Goal: Information Seeking & Learning: Learn about a topic

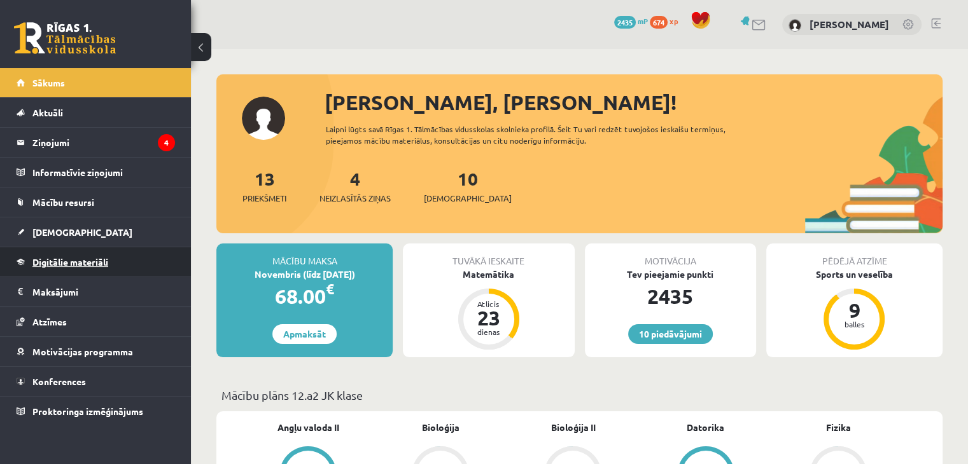
click at [97, 260] on span "Digitālie materiāli" at bounding box center [70, 261] width 76 height 11
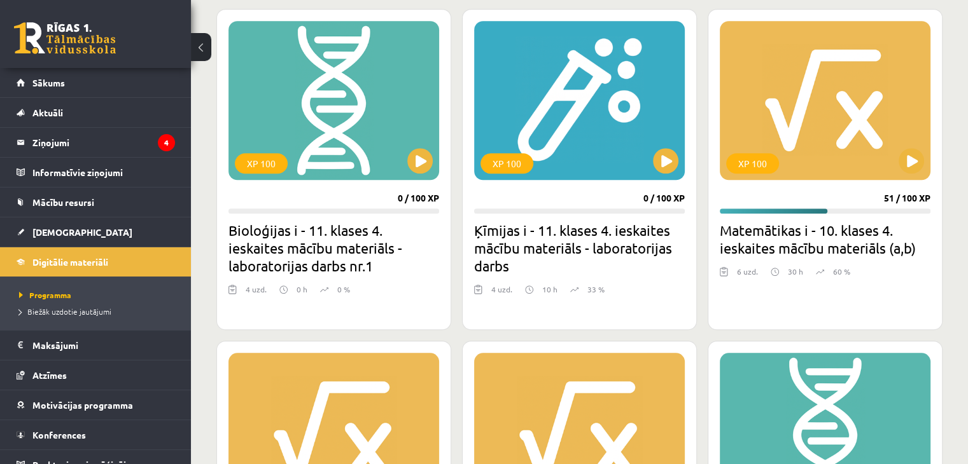
scroll to position [1059, 0]
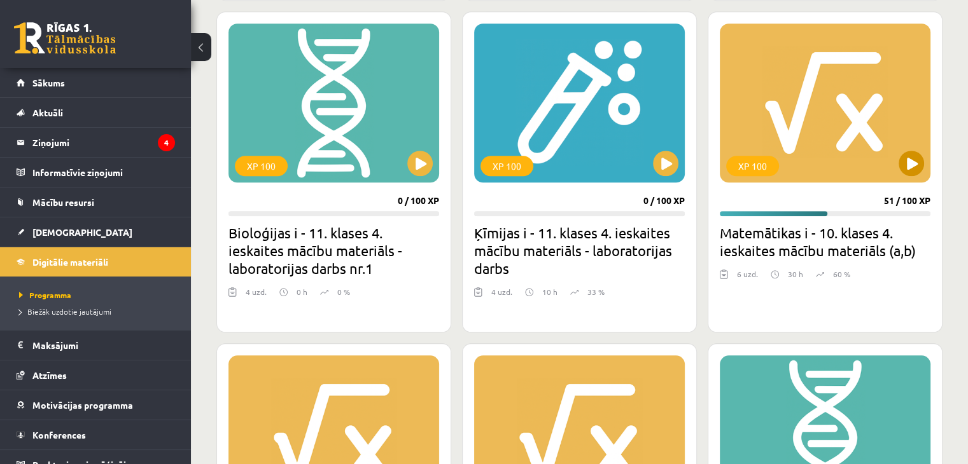
click at [919, 172] on div "XP 100" at bounding box center [825, 103] width 211 height 159
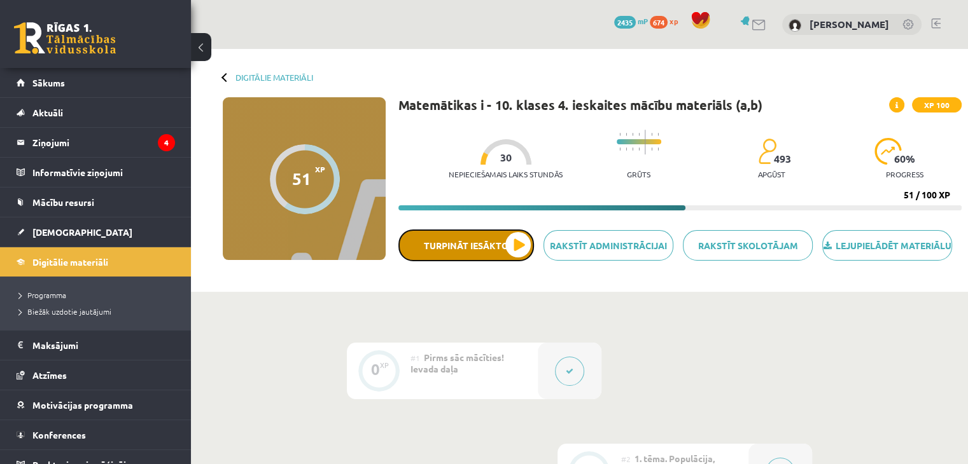
click at [522, 262] on button "Turpināt iesākto" at bounding box center [466, 246] width 136 height 32
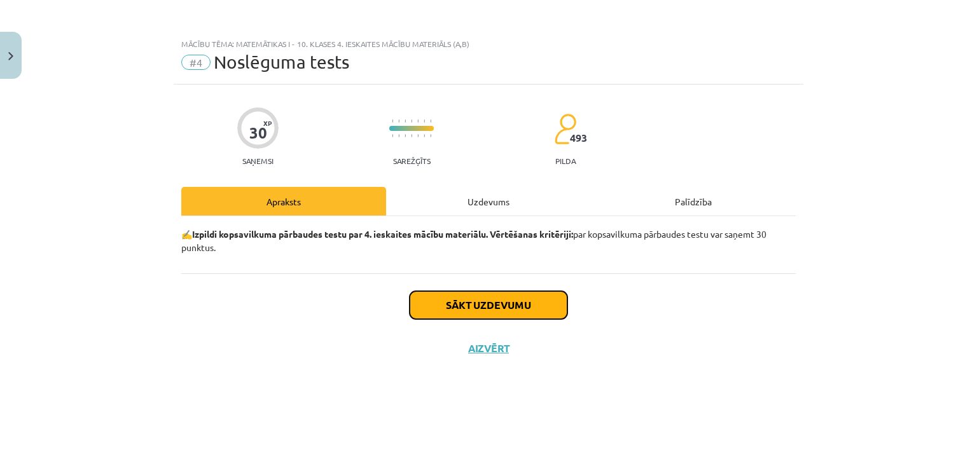
click at [545, 303] on button "Sākt uzdevumu" at bounding box center [489, 305] width 158 height 28
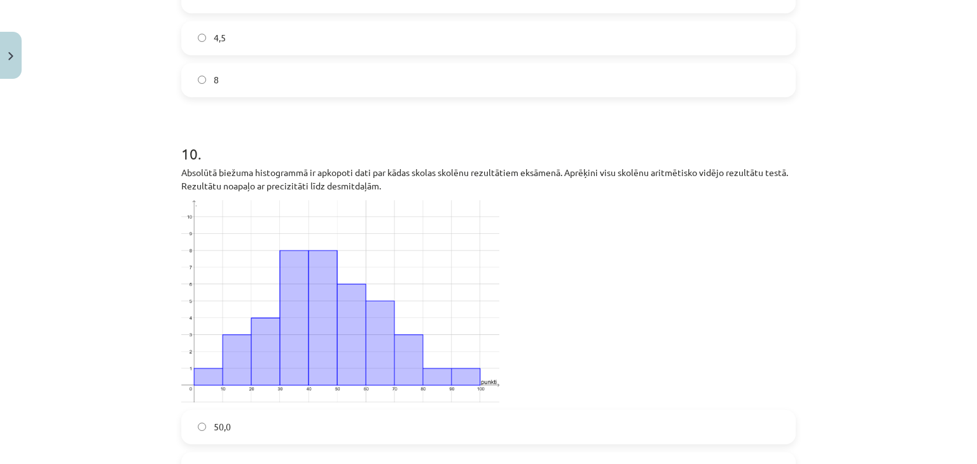
scroll to position [3319, 0]
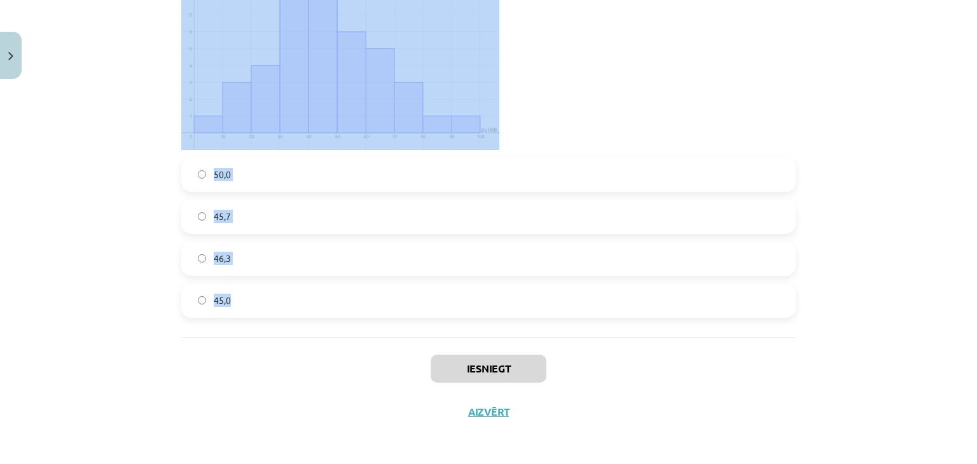
drag, startPoint x: 178, startPoint y: 107, endPoint x: 374, endPoint y: 324, distance: 292.8
copy form "1 . Apskati doto kastu diagrammu un nosaki trešo kvartili! 12 20 11 15 2 . Nosa…"
click at [99, 187] on div "Mācību tēma: Matemātikas i - 10. klases 4. ieskaites mācību materiāls (a,b) #4 …" at bounding box center [488, 232] width 977 height 464
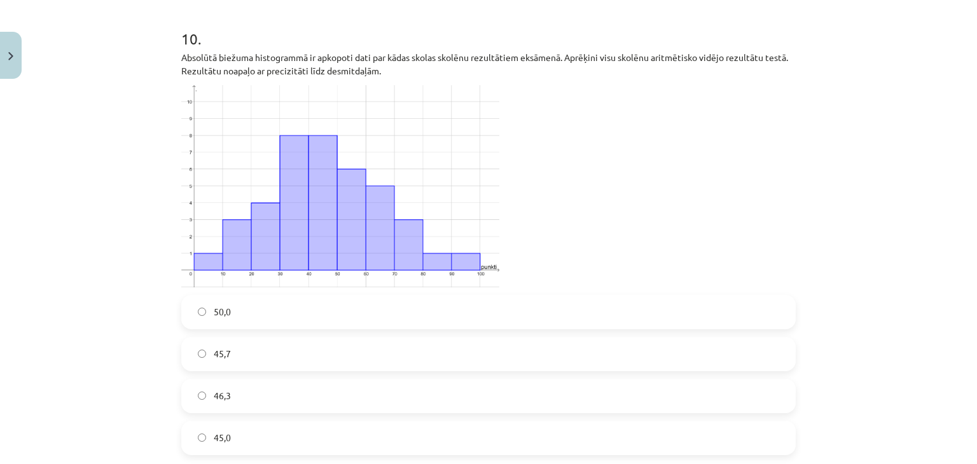
scroll to position [3202, 0]
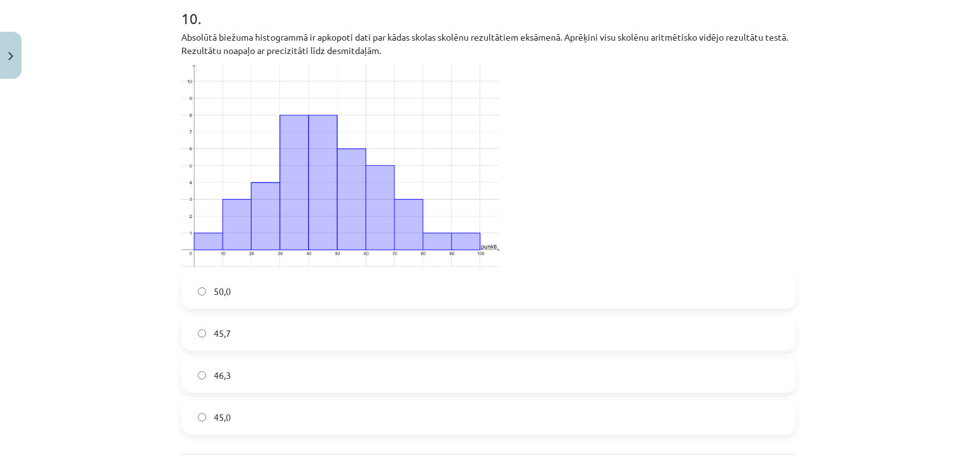
click at [232, 295] on label "50,0" at bounding box center [489, 292] width 612 height 32
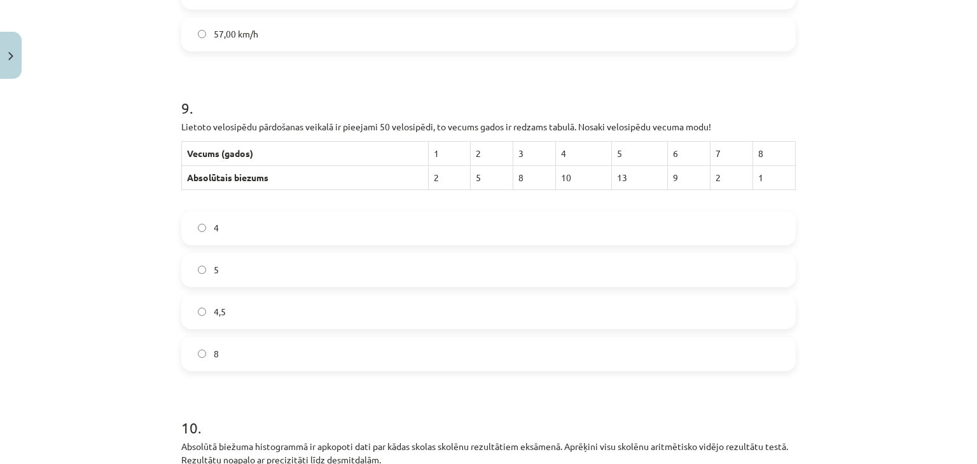
scroll to position [2797, 0]
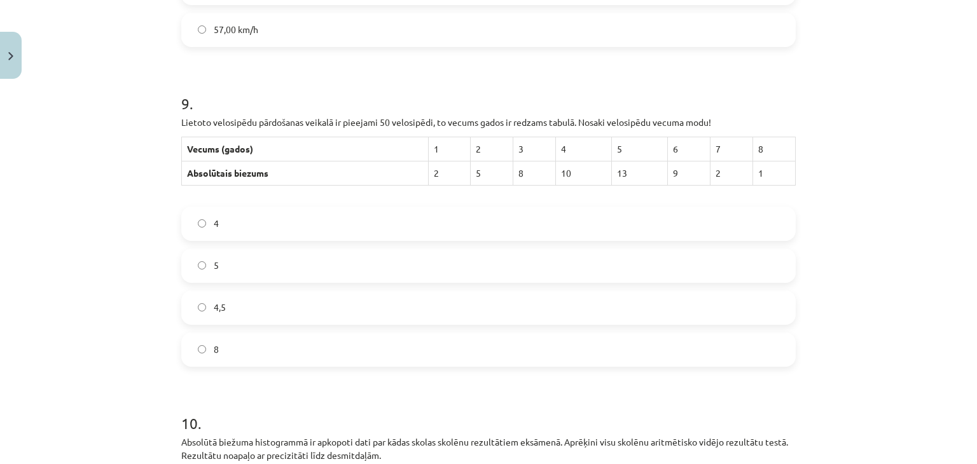
click at [293, 314] on label "4,5" at bounding box center [489, 308] width 612 height 32
click at [379, 265] on label "5" at bounding box center [489, 266] width 612 height 32
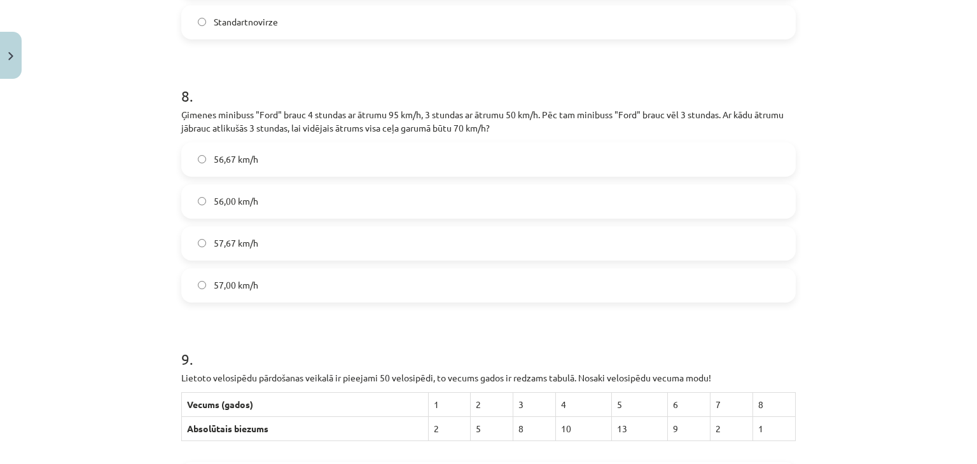
scroll to position [2543, 0]
click at [369, 155] on label "56,67 km/h" at bounding box center [489, 159] width 612 height 32
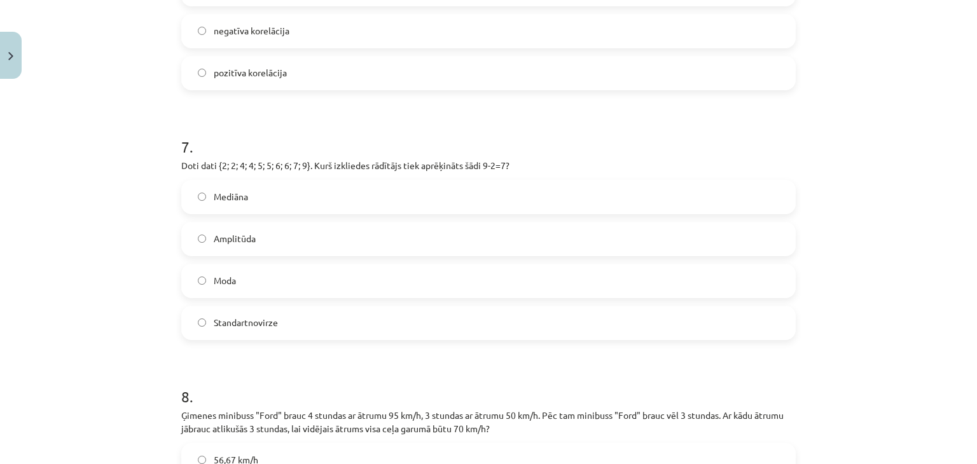
scroll to position [2240, 0]
click at [316, 239] on label "Amplitūda" at bounding box center [489, 239] width 612 height 32
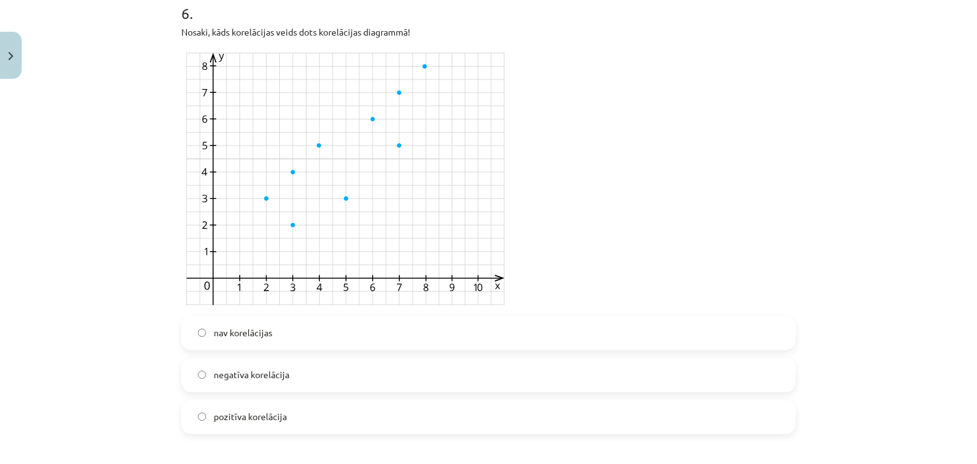
scroll to position [1896, 0]
click at [245, 417] on span "pozitīva korelācija" at bounding box center [250, 416] width 73 height 13
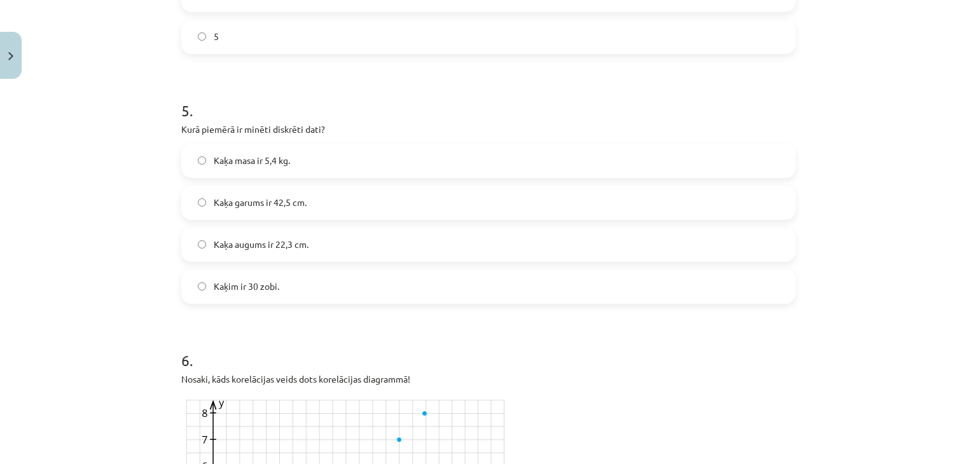
scroll to position [1550, 0]
click at [409, 275] on label "Kaķim ir 30 zobi." at bounding box center [489, 286] width 612 height 32
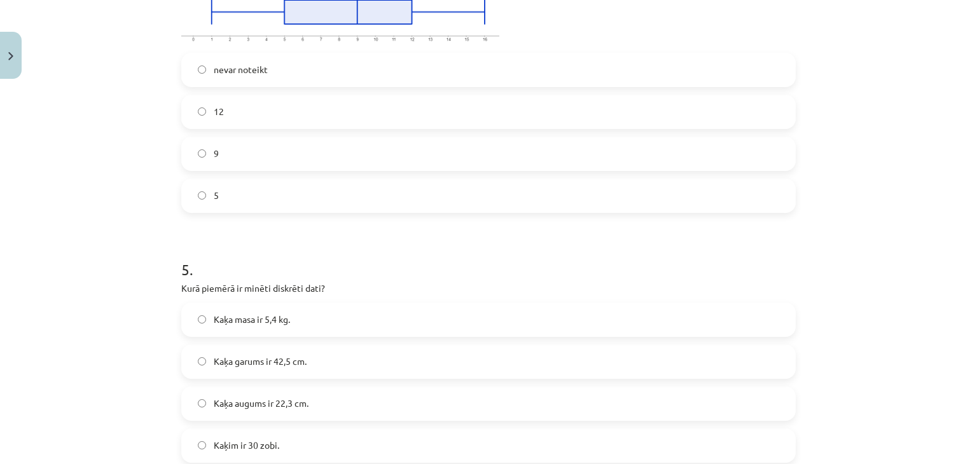
scroll to position [1290, 0]
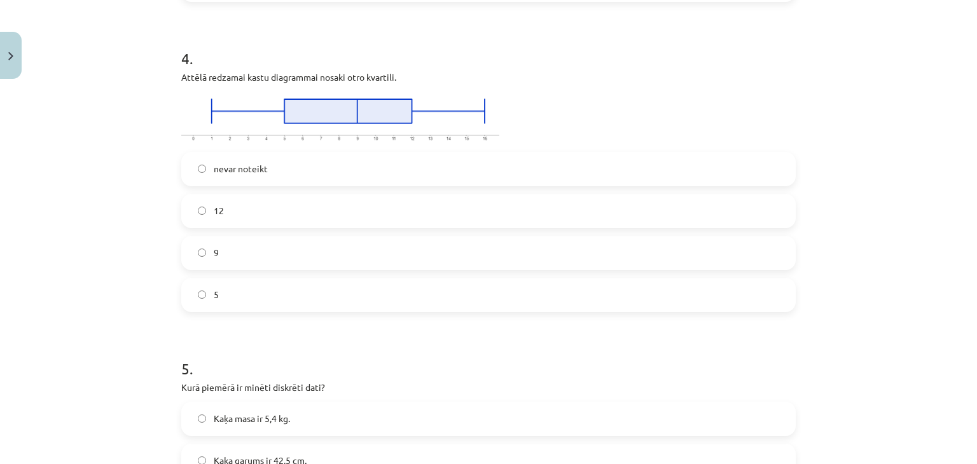
click at [372, 288] on label "5" at bounding box center [489, 295] width 612 height 32
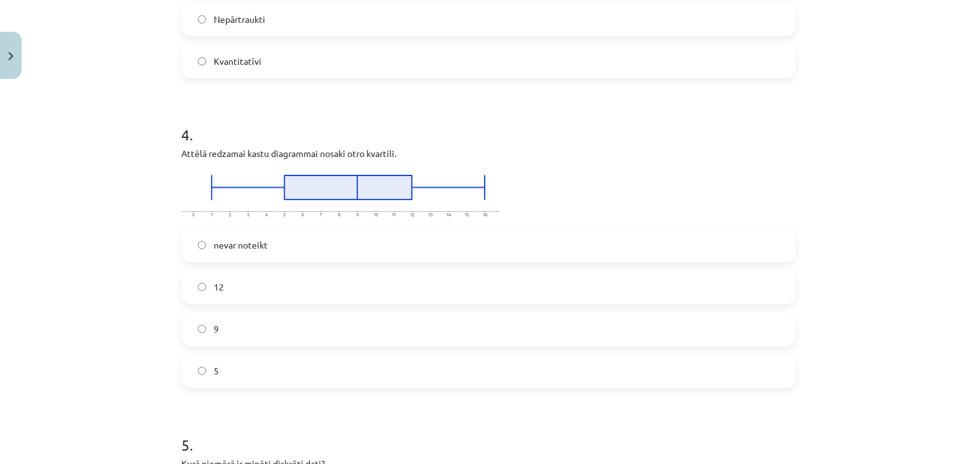
scroll to position [1215, 0]
click at [288, 326] on label "9" at bounding box center [489, 329] width 612 height 32
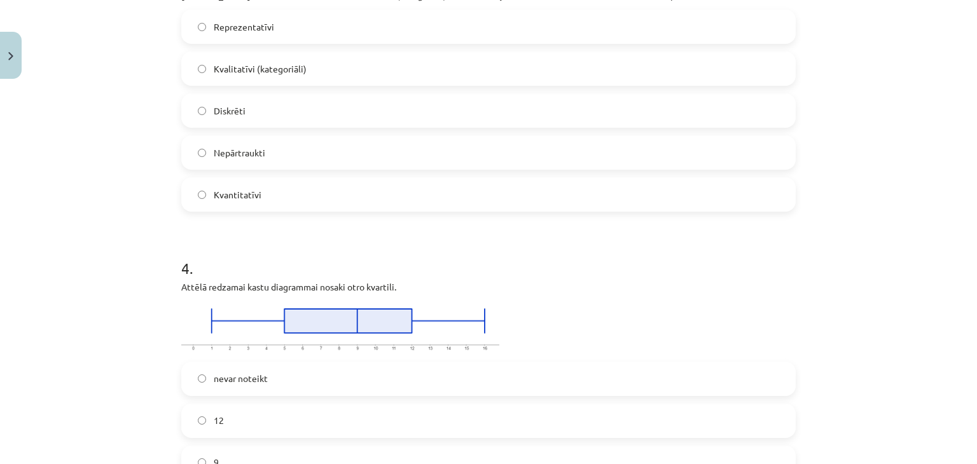
scroll to position [1001, 0]
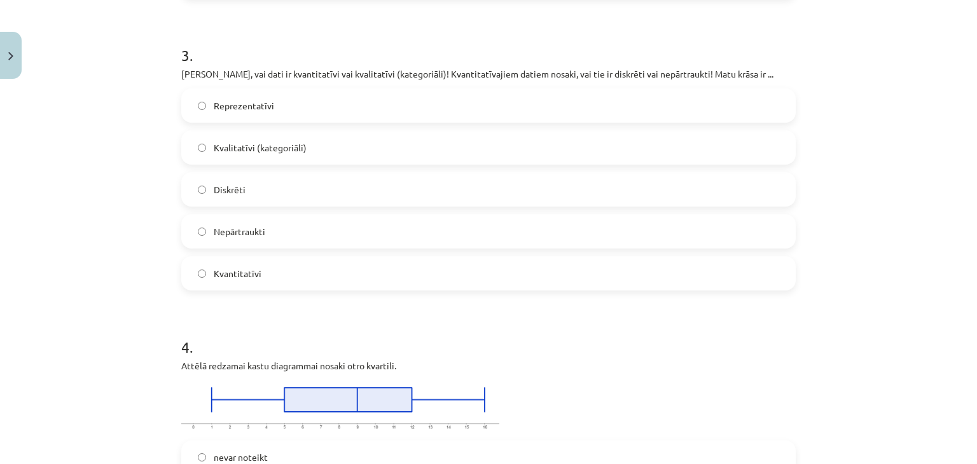
click at [420, 276] on label "Kvantitatīvi" at bounding box center [489, 274] width 612 height 32
click at [470, 113] on label "Reprezentatīvi" at bounding box center [489, 106] width 612 height 32
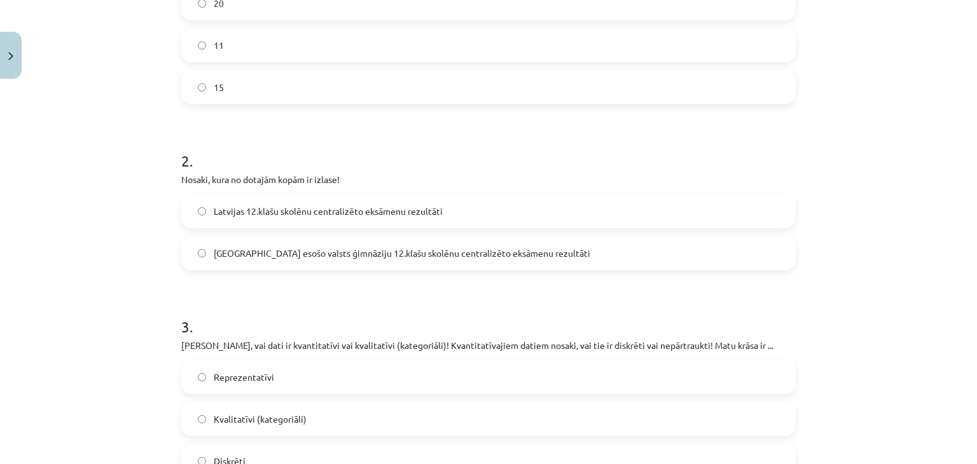
scroll to position [729, 0]
click at [471, 250] on span "Rīgā esošo valsts ģimnāziju 12.klašu skolēnu centralizēto eksāmenu rezultāti" at bounding box center [402, 254] width 377 height 13
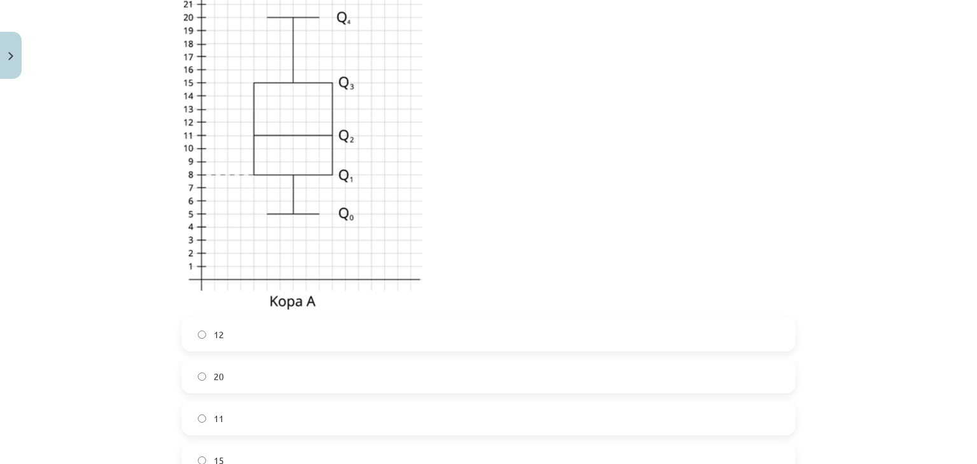
scroll to position [430, 0]
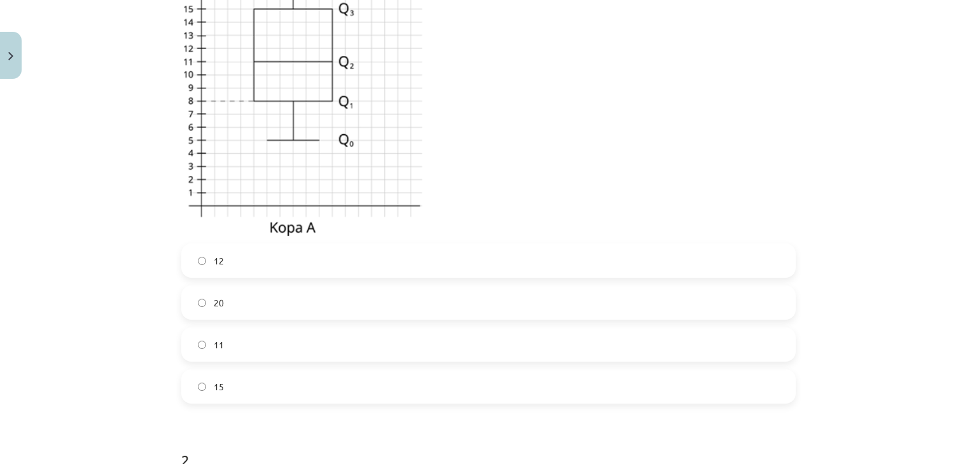
click at [354, 393] on label "15" at bounding box center [489, 387] width 612 height 32
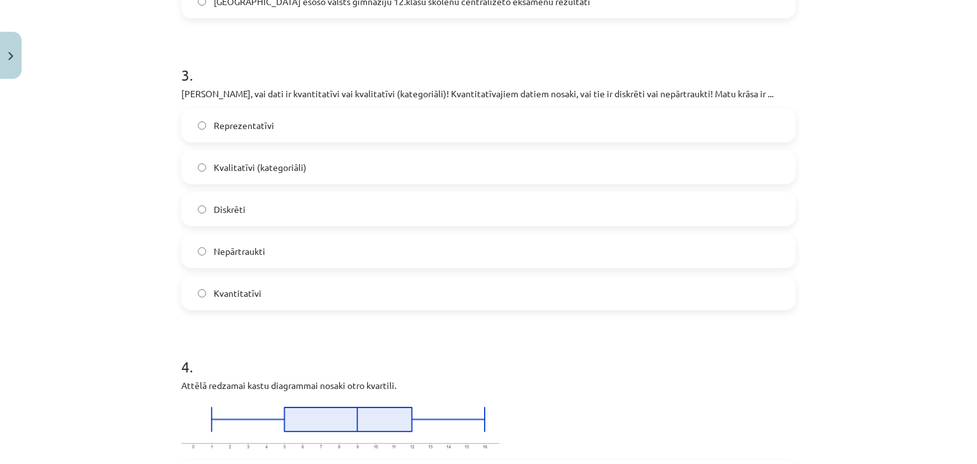
scroll to position [982, 0]
click at [259, 170] on span "Kvalitatīvi (kategoriāli)" at bounding box center [260, 166] width 93 height 13
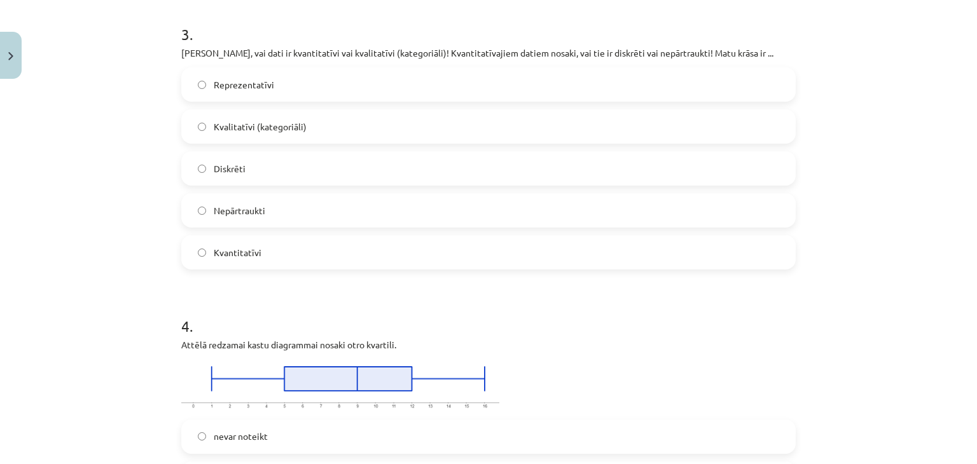
scroll to position [1023, 0]
click at [283, 249] on label "Kvantitatīvi" at bounding box center [489, 252] width 612 height 32
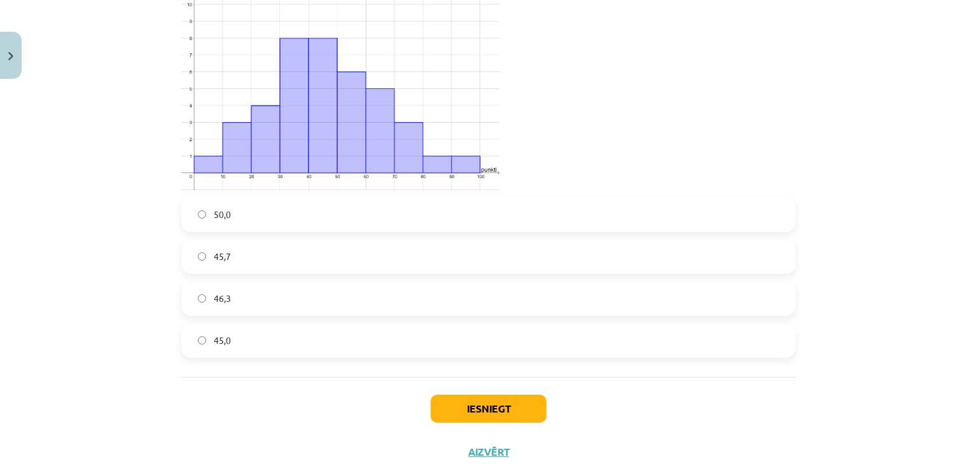
scroll to position [3280, 0]
click at [494, 408] on button "Iesniegt" at bounding box center [489, 408] width 116 height 28
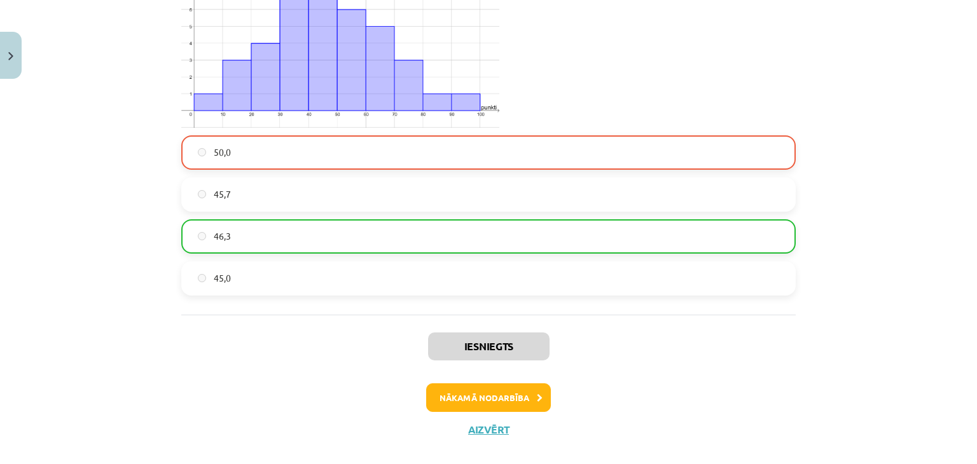
scroll to position [3359, 0]
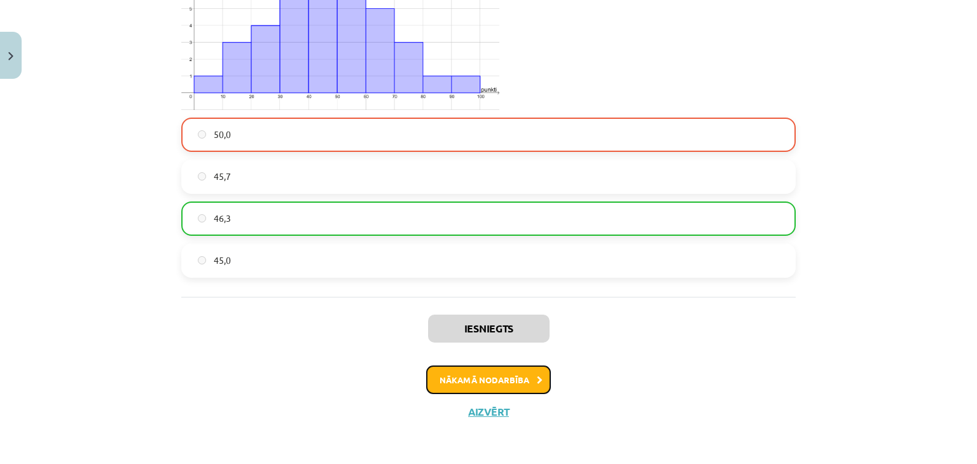
click at [479, 378] on button "Nākamā nodarbība" at bounding box center [488, 380] width 125 height 29
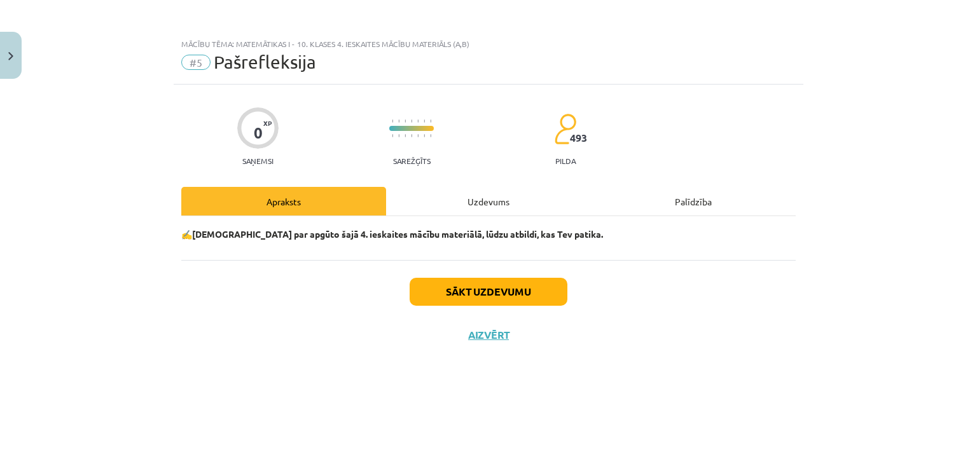
scroll to position [0, 0]
click at [471, 302] on button "Sākt uzdevumu" at bounding box center [489, 292] width 158 height 28
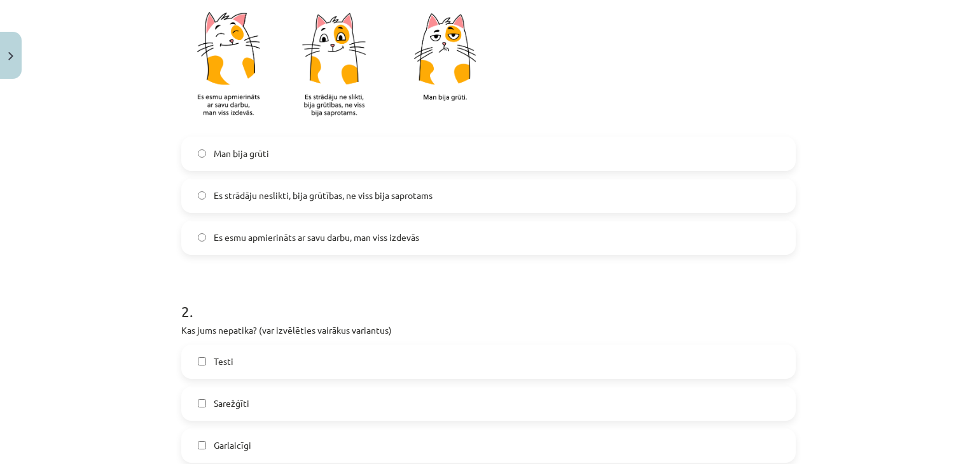
scroll to position [330, 0]
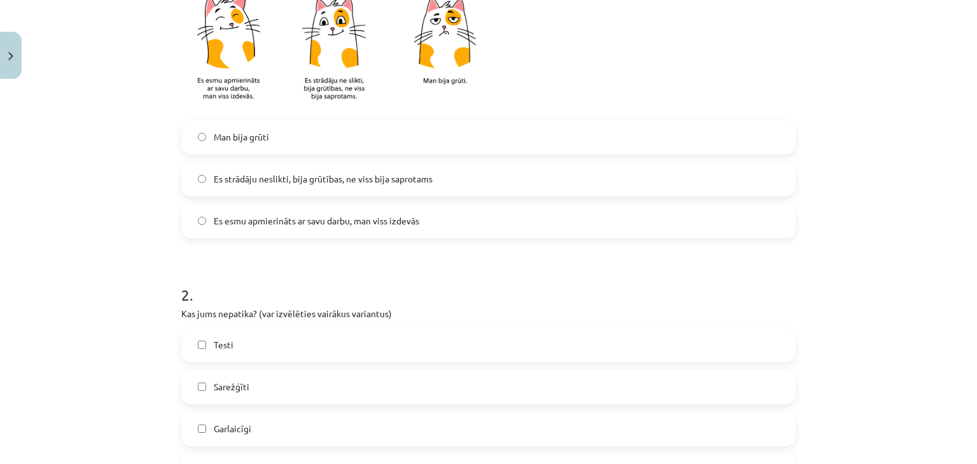
click at [398, 193] on label "Es strādāju neslikti, bija grūtības, ne viss bija saprotams" at bounding box center [489, 180] width 612 height 32
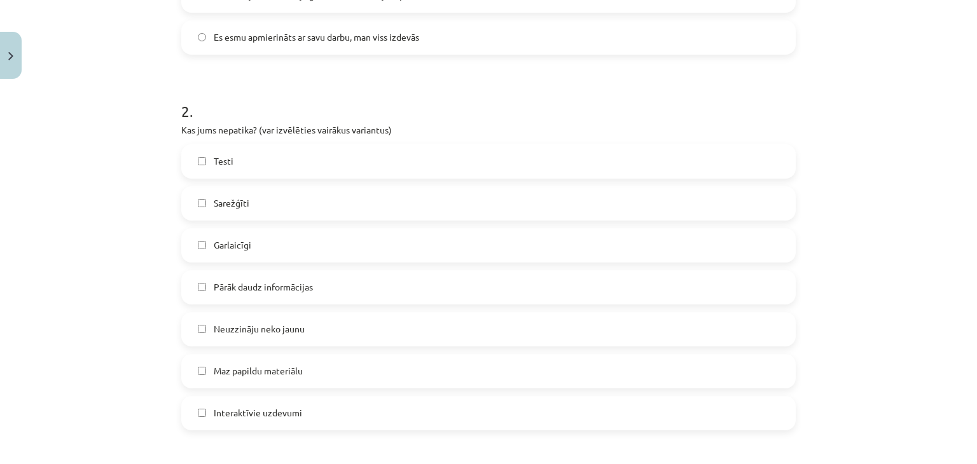
scroll to position [514, 0]
click at [323, 216] on label "Sarežģīti" at bounding box center [489, 203] width 612 height 32
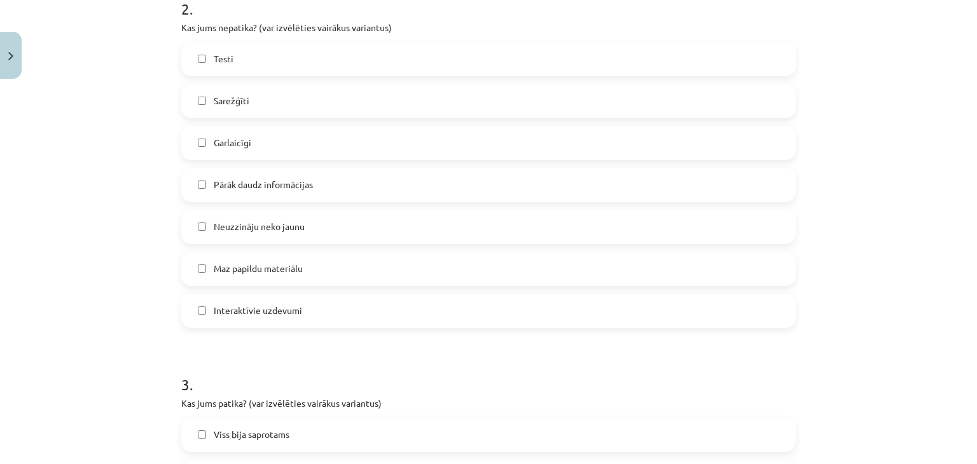
click at [289, 272] on span "Maz papildu materiālu" at bounding box center [258, 268] width 89 height 13
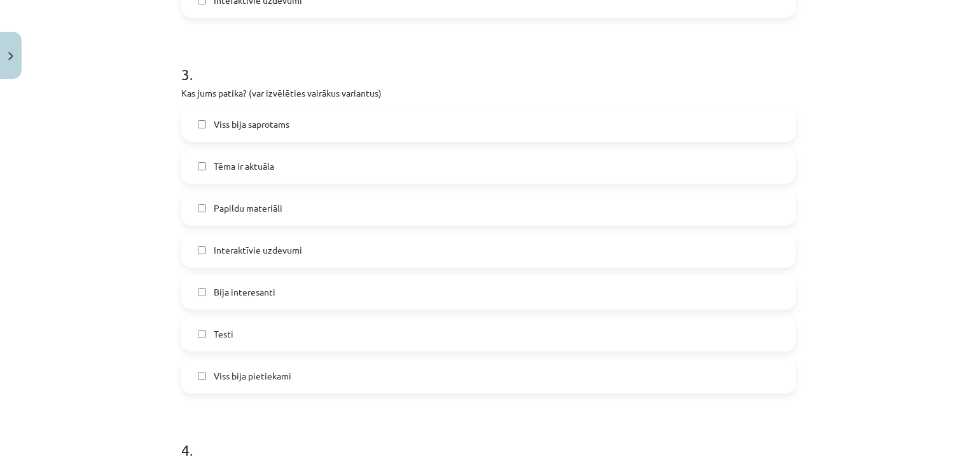
scroll to position [928, 0]
click at [288, 120] on label "Viss bija saprotams" at bounding box center [489, 124] width 612 height 32
click at [303, 301] on label "Bija interesanti" at bounding box center [489, 292] width 612 height 32
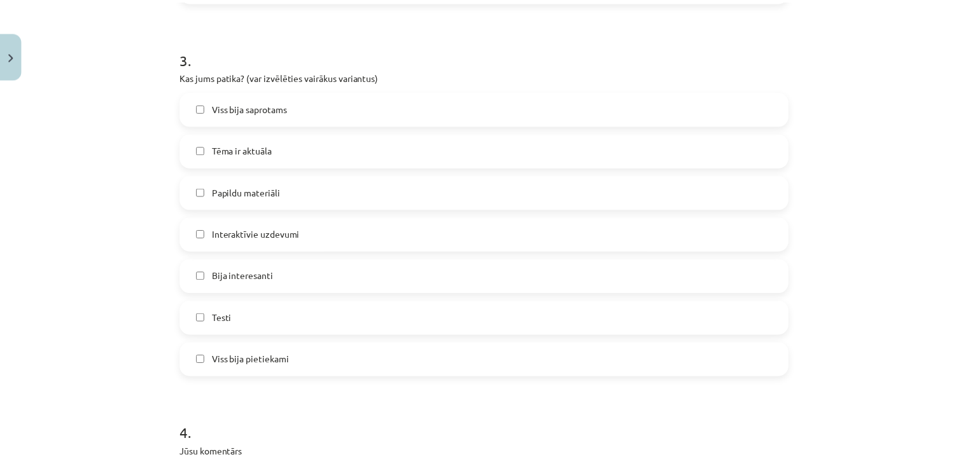
scroll to position [1111, 0]
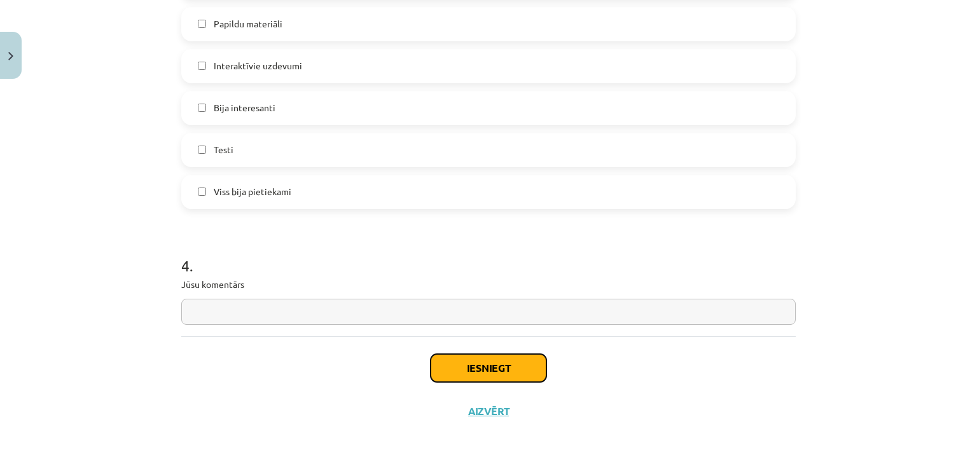
click at [471, 373] on button "Iesniegt" at bounding box center [489, 368] width 116 height 28
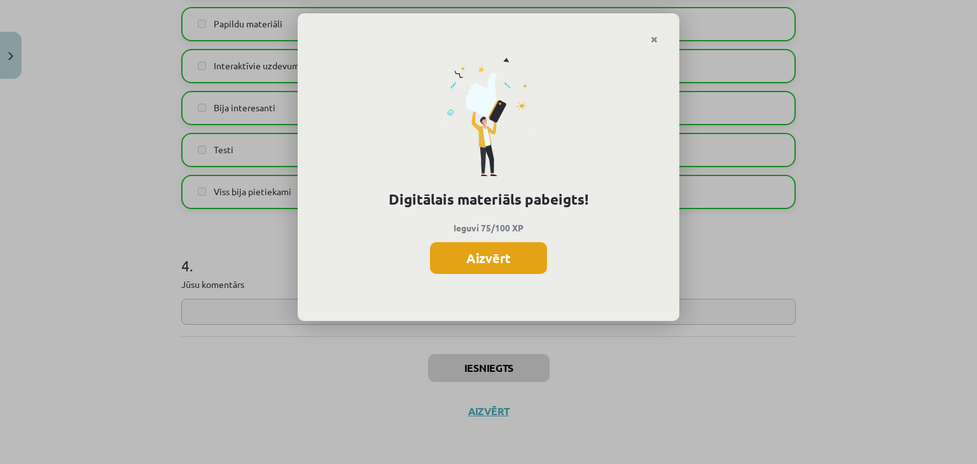
click at [484, 265] on button "Aizvērt" at bounding box center [488, 258] width 117 height 32
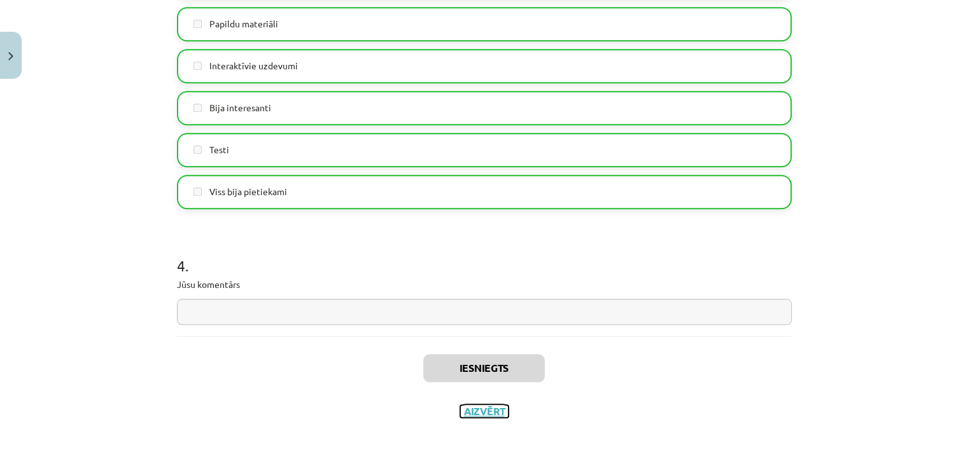
click at [484, 410] on button "Aizvērt" at bounding box center [484, 411] width 48 height 13
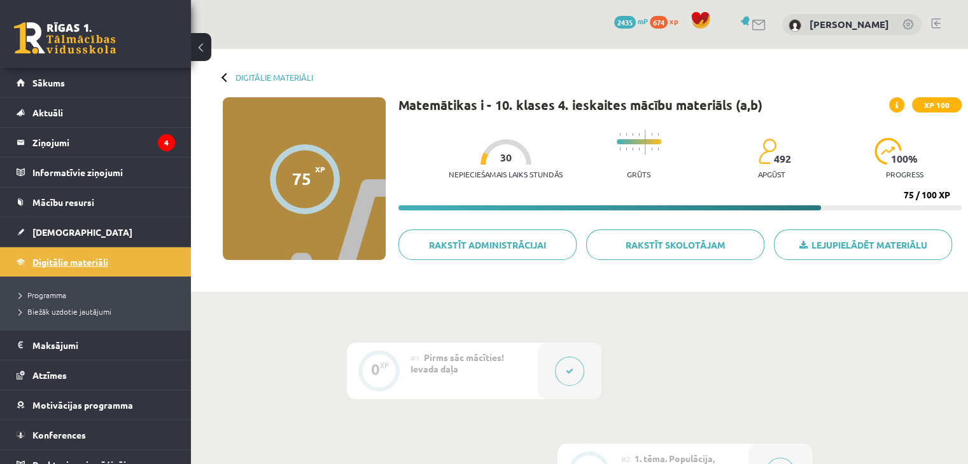
click at [95, 258] on span "Digitālie materiāli" at bounding box center [70, 261] width 76 height 11
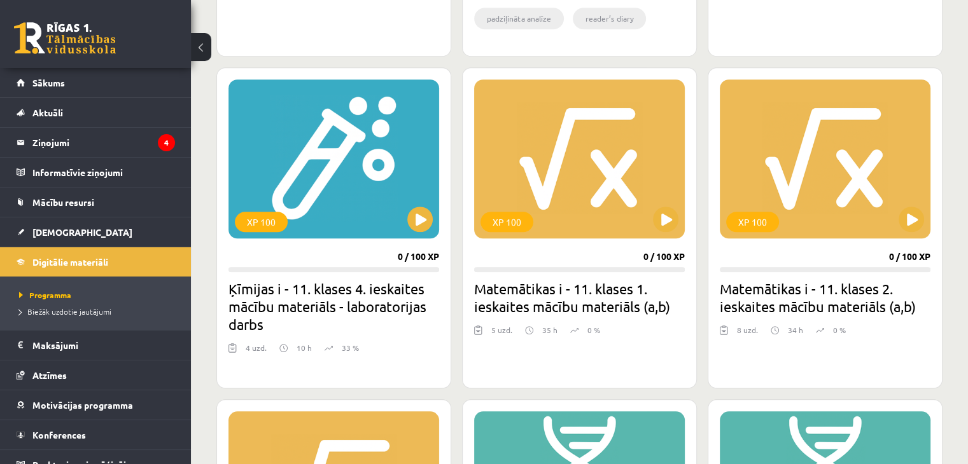
scroll to position [1022, 0]
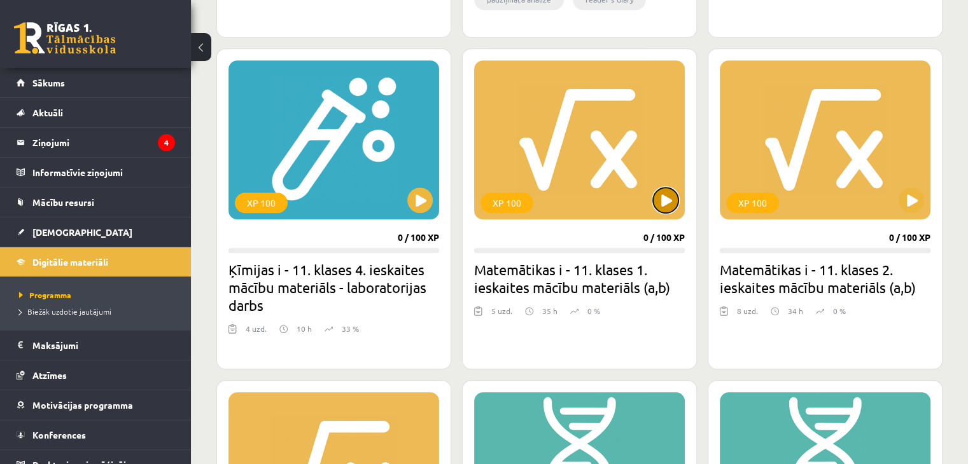
click at [672, 207] on button at bounding box center [665, 200] width 25 height 25
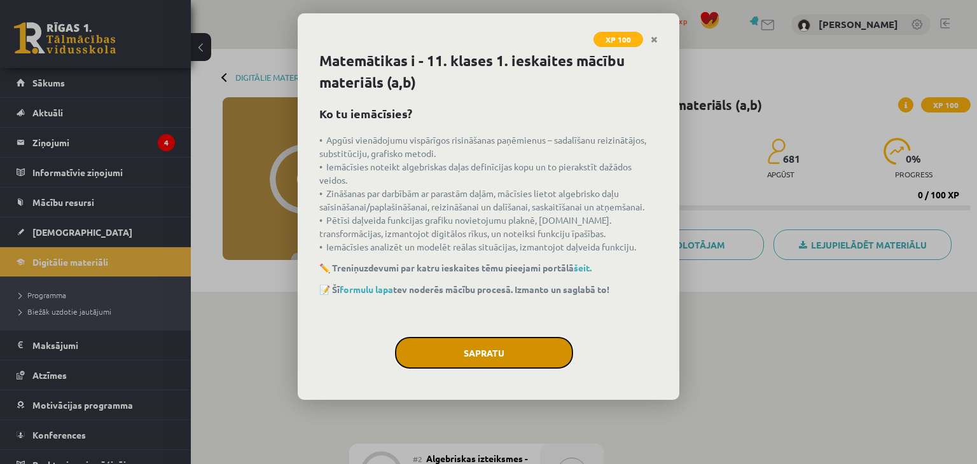
click at [523, 340] on button "Sapratu" at bounding box center [484, 353] width 178 height 32
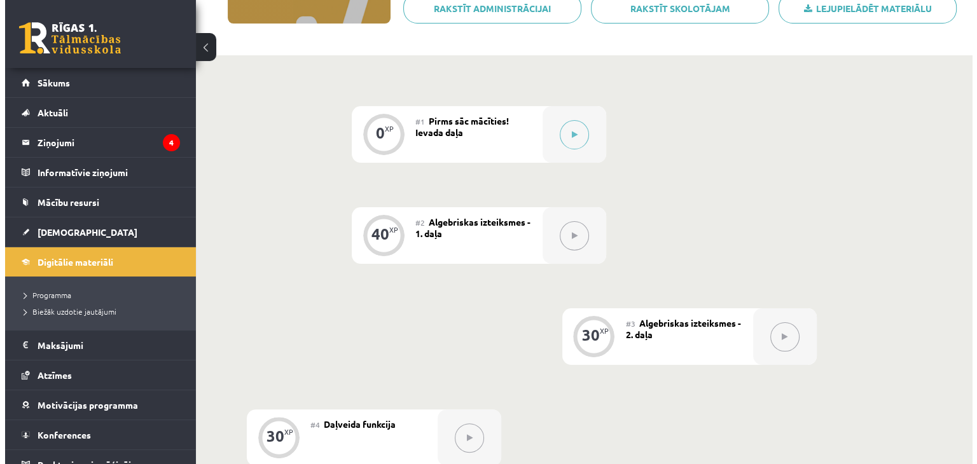
scroll to position [239, 0]
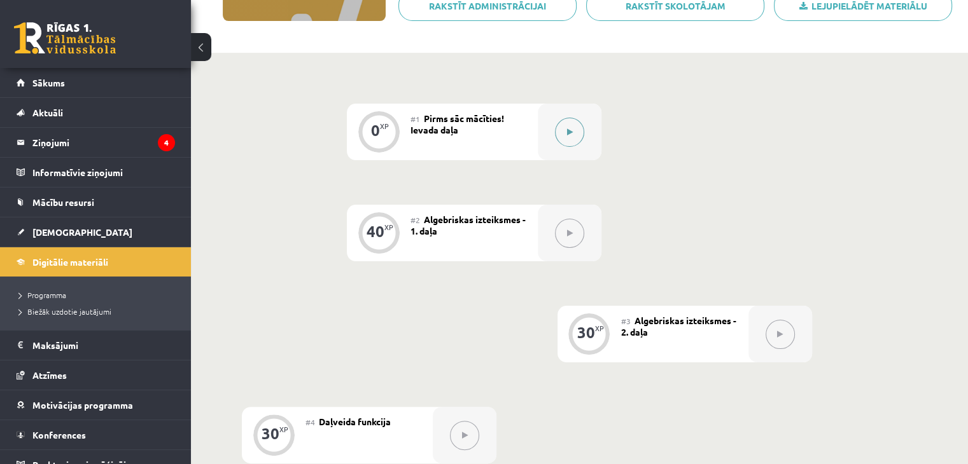
click at [580, 128] on button at bounding box center [569, 132] width 29 height 29
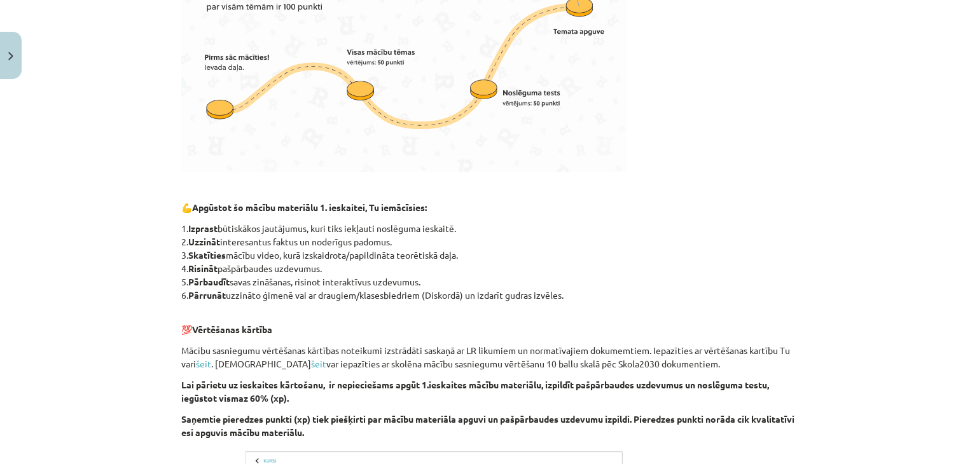
scroll to position [710, 0]
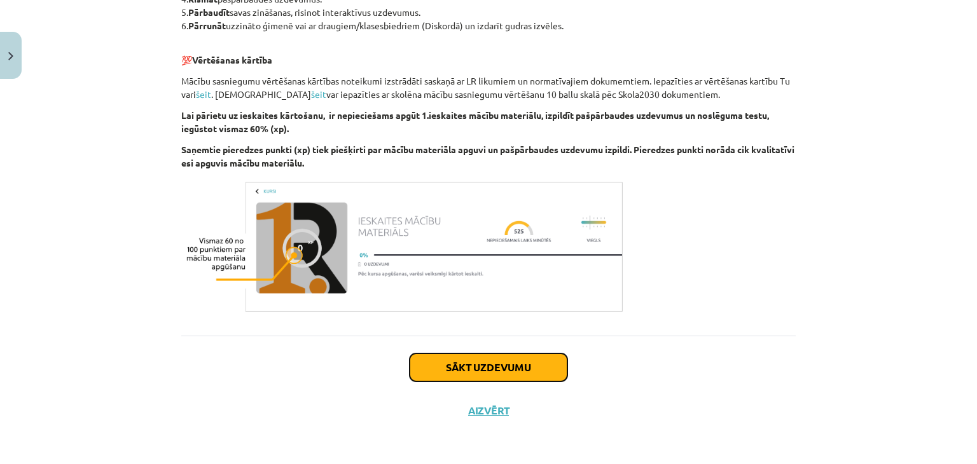
click at [473, 368] on button "Sākt uzdevumu" at bounding box center [489, 368] width 158 height 28
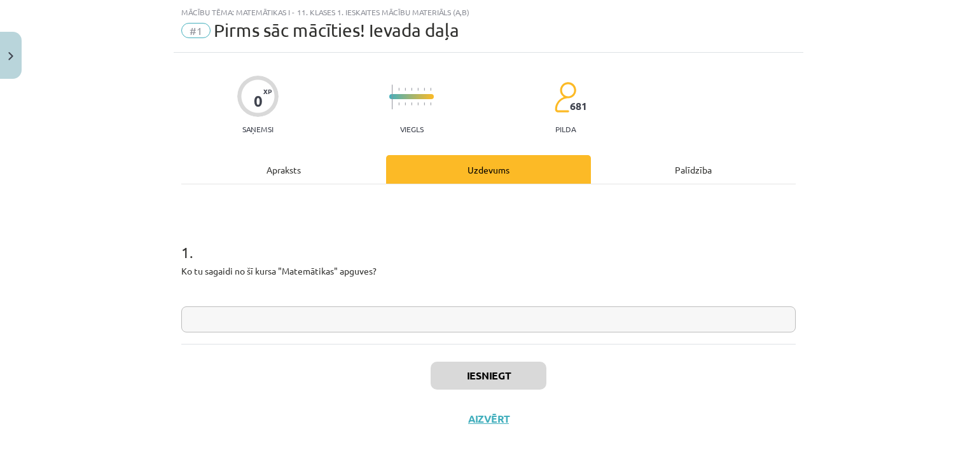
click at [359, 305] on div "1 . Ko tu sagaidi no šī kursa "Matemātikas" apguves?" at bounding box center [488, 276] width 615 height 111
click at [362, 311] on input "text" at bounding box center [488, 320] width 615 height 26
type input "**********"
click at [445, 368] on button "Iesniegt" at bounding box center [489, 376] width 116 height 28
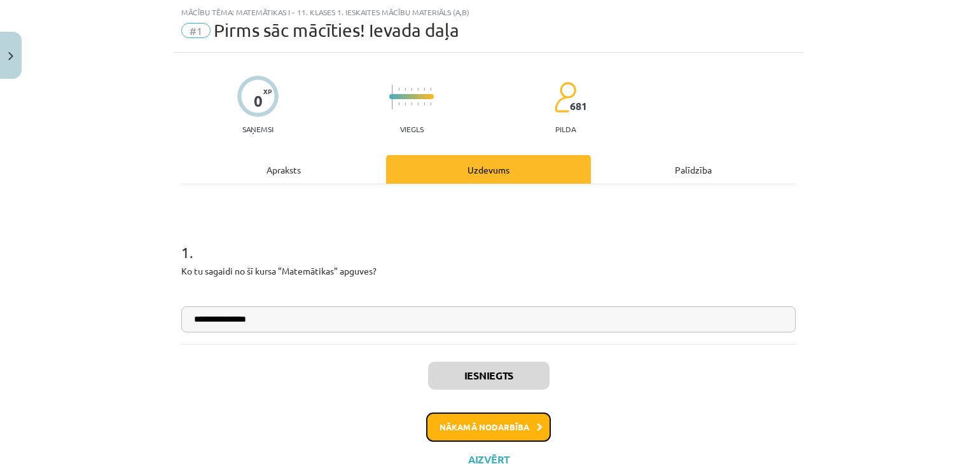
click at [459, 433] on button "Nākamā nodarbība" at bounding box center [488, 427] width 125 height 29
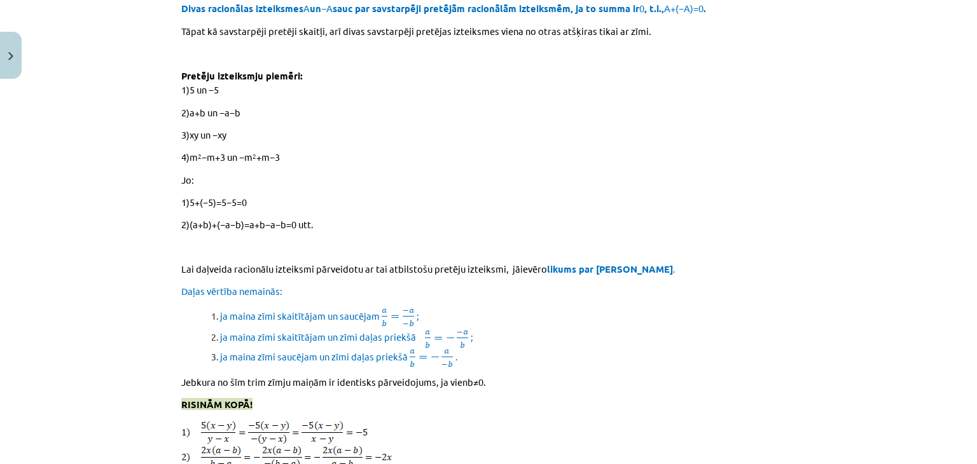
scroll to position [11124, 0]
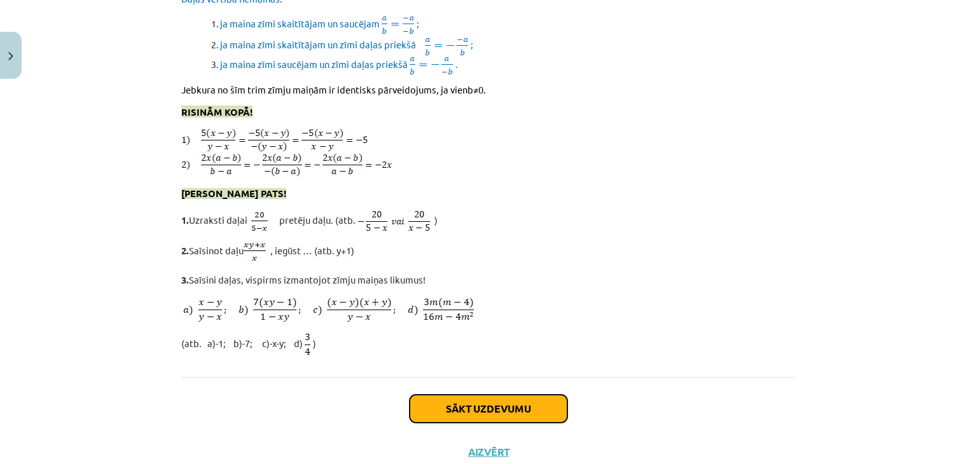
click at [489, 395] on button "Sākt uzdevumu" at bounding box center [489, 409] width 158 height 28
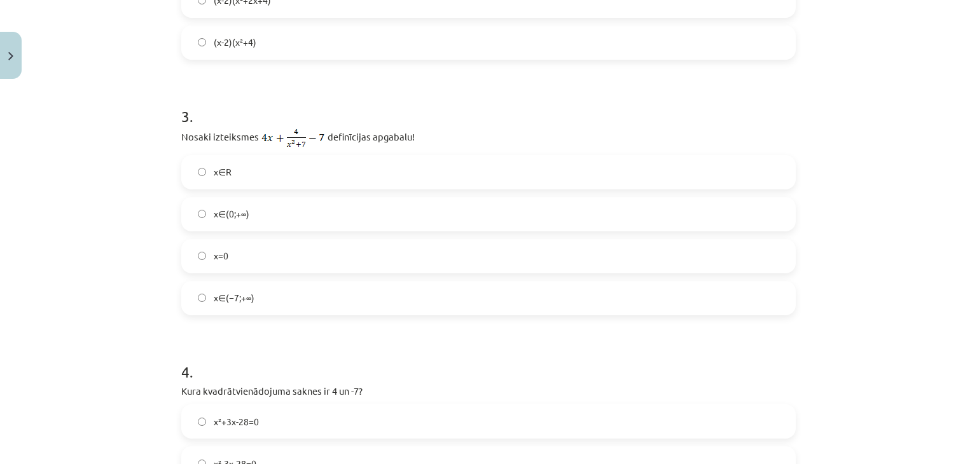
scroll to position [1094, 0]
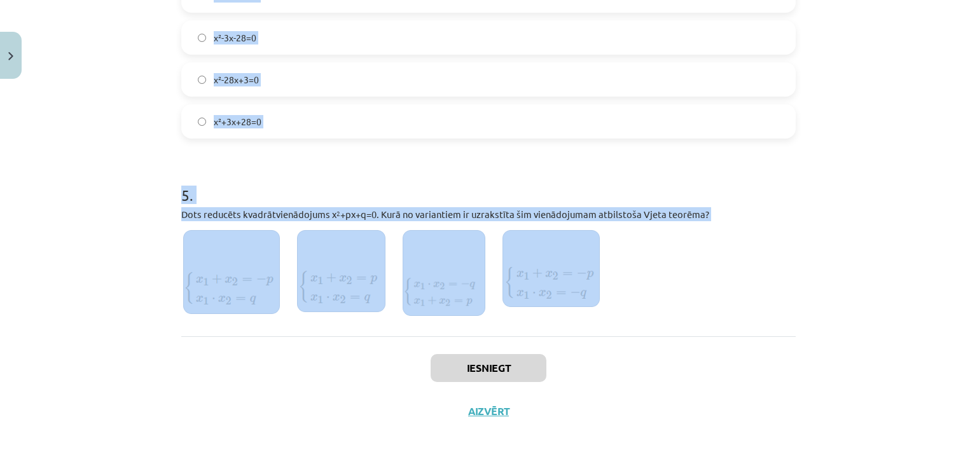
drag, startPoint x: 172, startPoint y: 243, endPoint x: 603, endPoint y: 293, distance: 433.0
copy form "1 . Sadalot reizinātājos kvadrāttrinomu x 2 +5x+4, iegūst … (x-1)(x-4) (x-1)(x+…"
click at [101, 143] on div "Mācību tēma: Matemātikas i - 11. klases 1. ieskaites mācību materiāls (a,b) #2 …" at bounding box center [488, 232] width 977 height 464
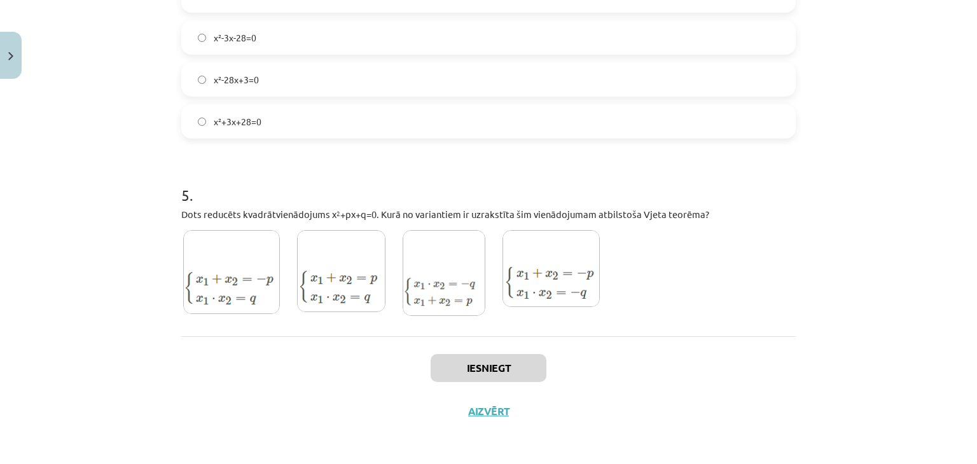
click at [327, 289] on img at bounding box center [341, 271] width 88 height 82
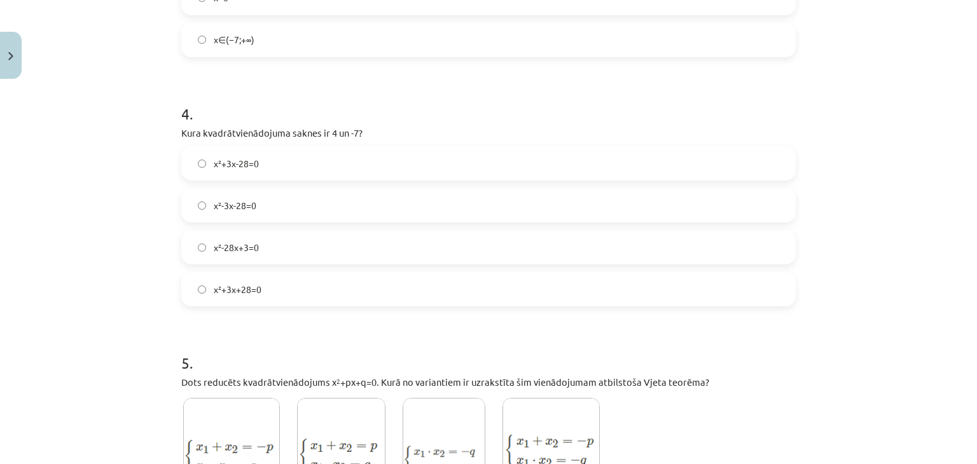
scroll to position [924, 0]
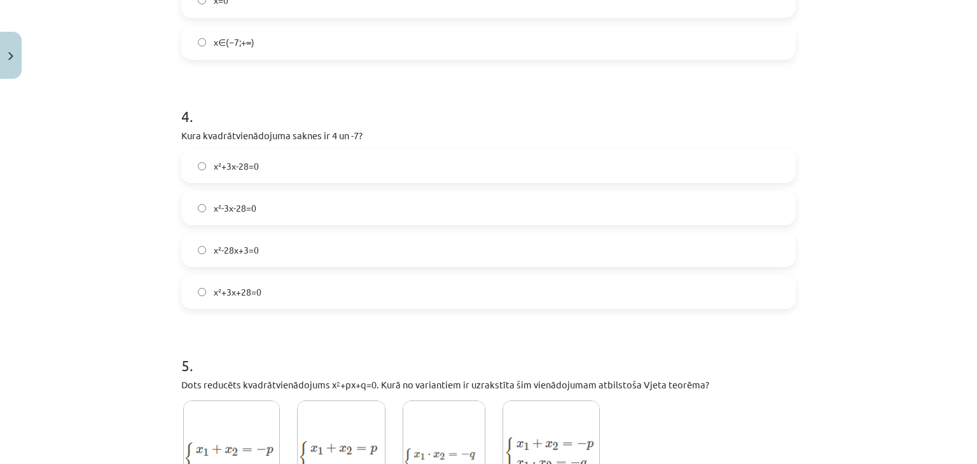
click at [295, 158] on label "x²+3x-28=0" at bounding box center [489, 166] width 612 height 32
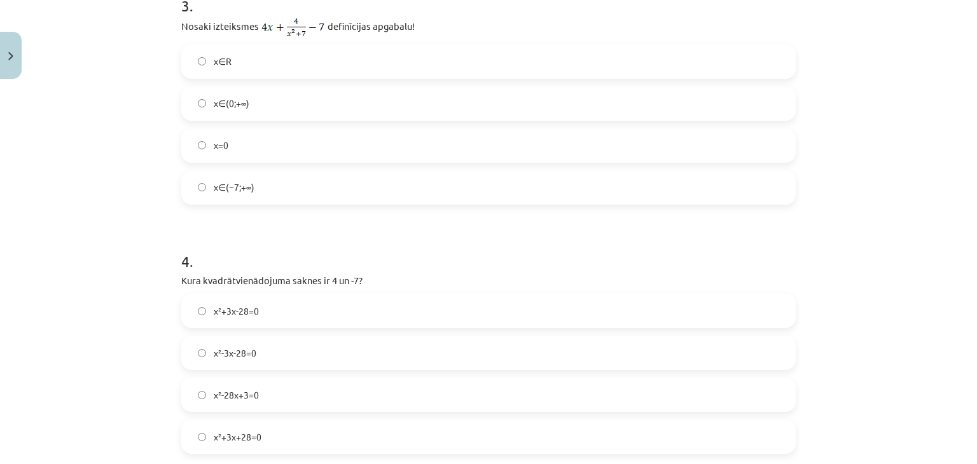
scroll to position [778, 0]
click at [450, 196] on label "x∈(−7;+∞)" at bounding box center [489, 188] width 612 height 32
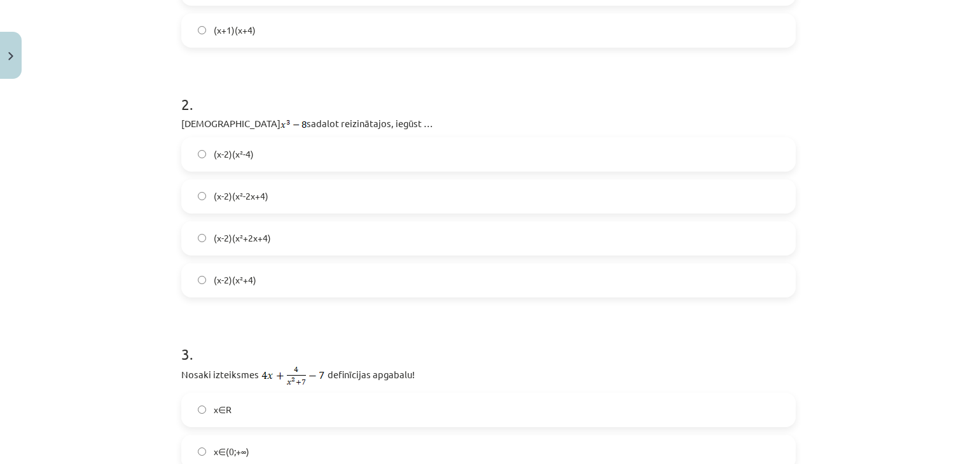
scroll to position [424, 0]
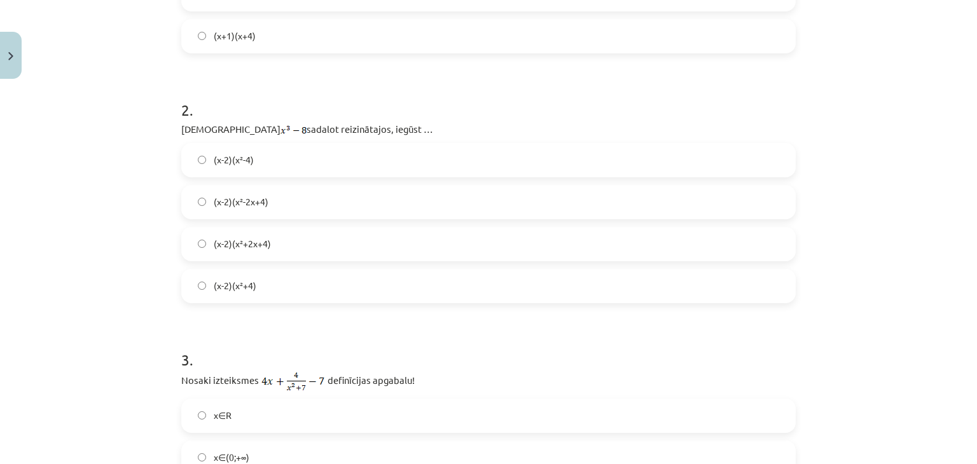
click at [372, 278] on label "(x-2)(x²+4)" at bounding box center [489, 286] width 612 height 32
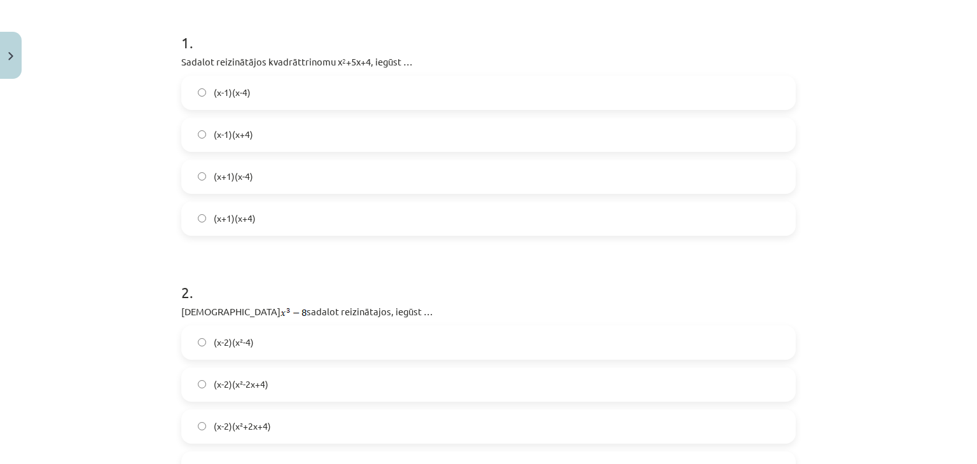
scroll to position [242, 0]
click at [295, 212] on label "(x+1)(x+4)" at bounding box center [489, 219] width 612 height 32
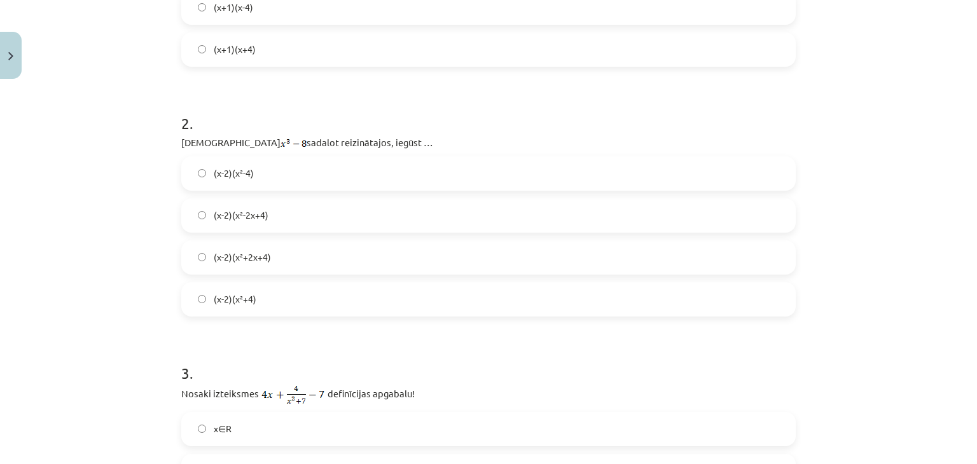
scroll to position [435, 0]
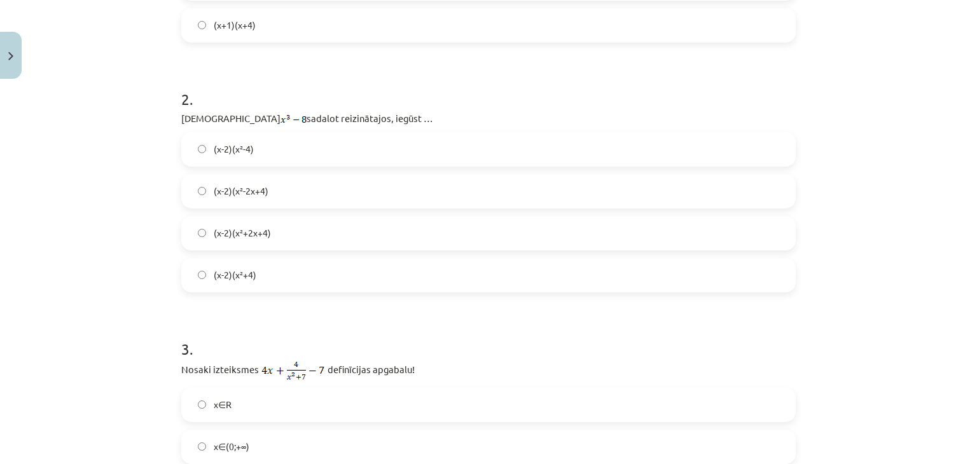
click at [331, 232] on label "(x-2)(x²+2x+4)" at bounding box center [489, 234] width 612 height 32
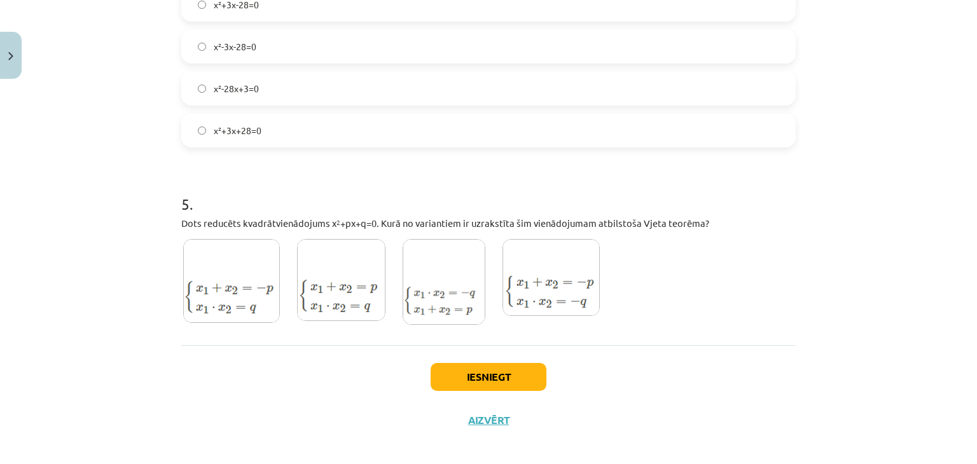
scroll to position [1086, 0]
click at [471, 365] on button "Iesniegt" at bounding box center [489, 377] width 116 height 28
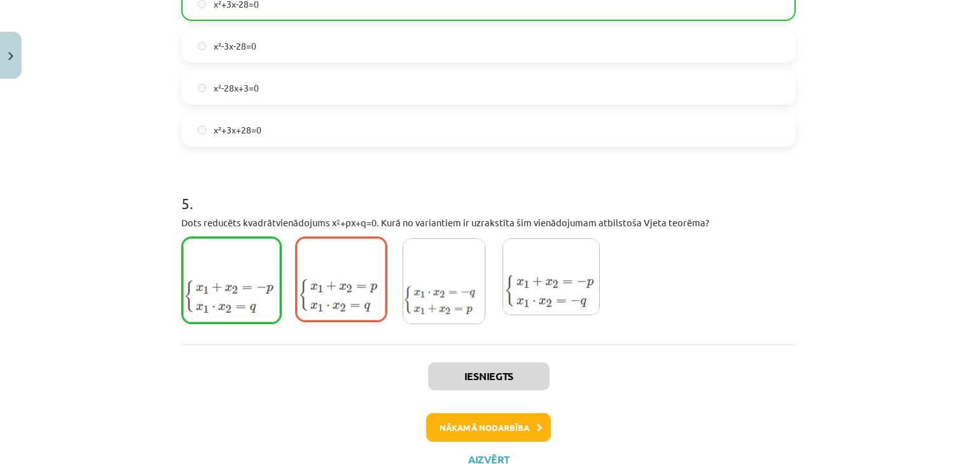
click at [572, 252] on img at bounding box center [551, 277] width 97 height 77
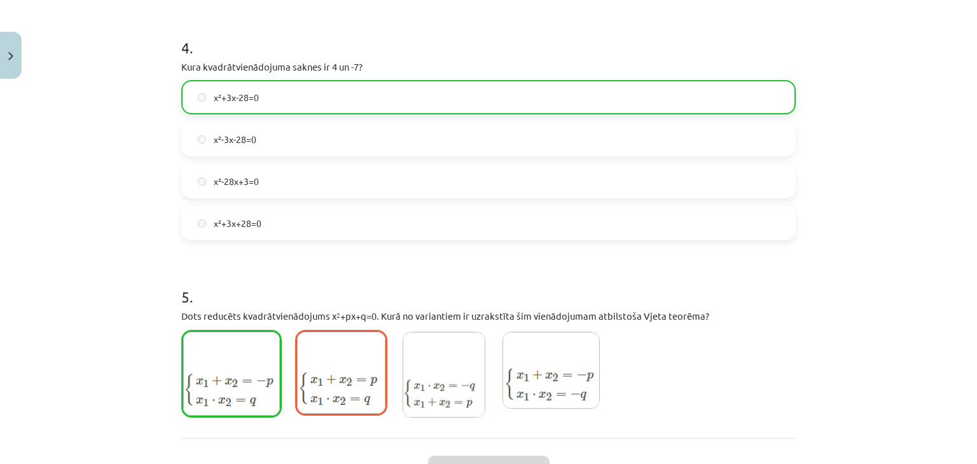
scroll to position [1134, 0]
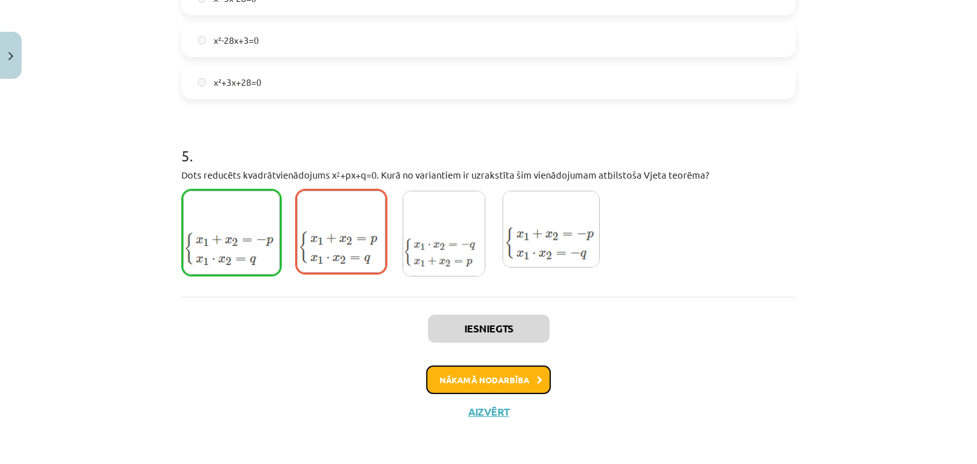
click at [492, 386] on button "Nākamā nodarbība" at bounding box center [488, 380] width 125 height 29
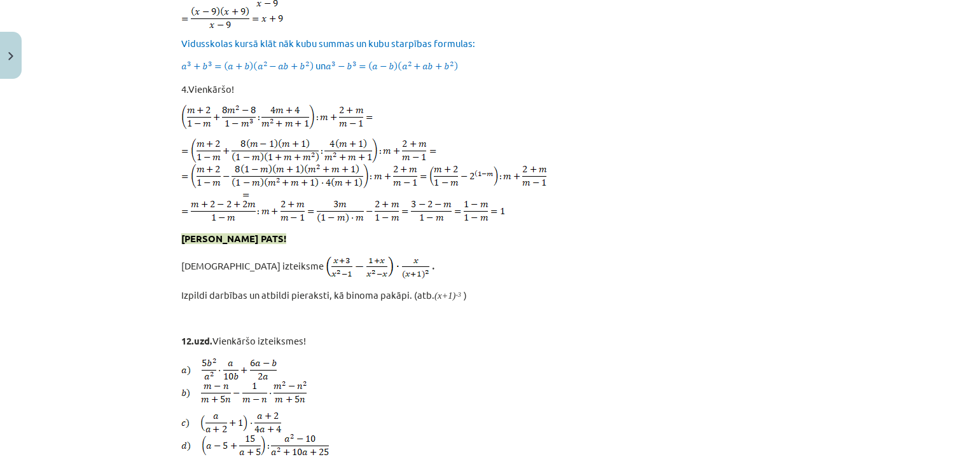
scroll to position [4851, 0]
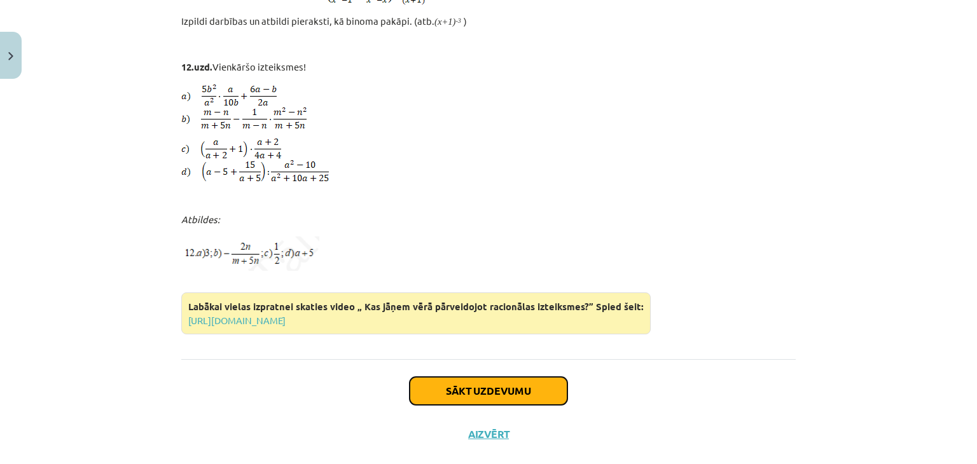
click at [478, 377] on button "Sākt uzdevumu" at bounding box center [489, 391] width 158 height 28
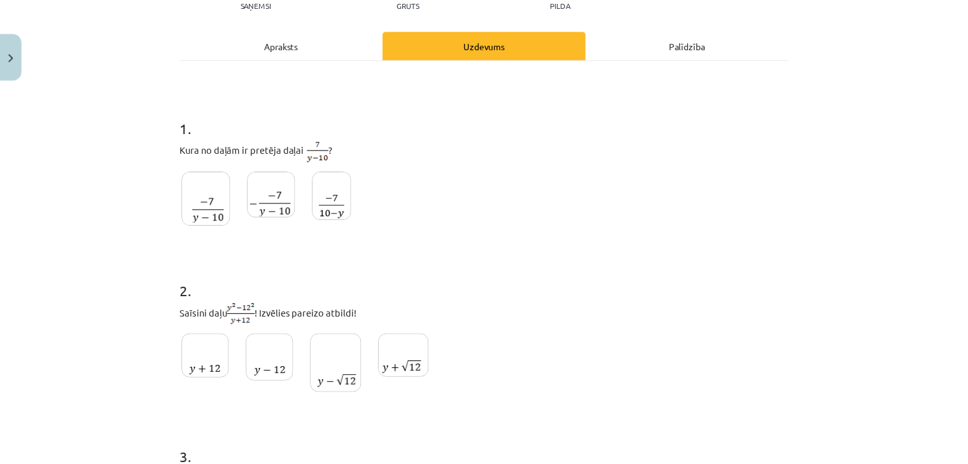
scroll to position [0, 0]
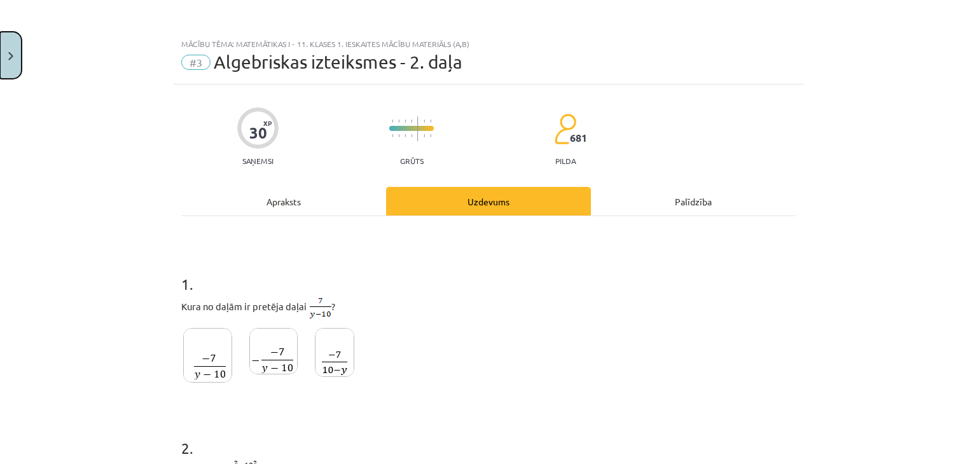
click at [8, 44] on button "Close" at bounding box center [11, 55] width 22 height 47
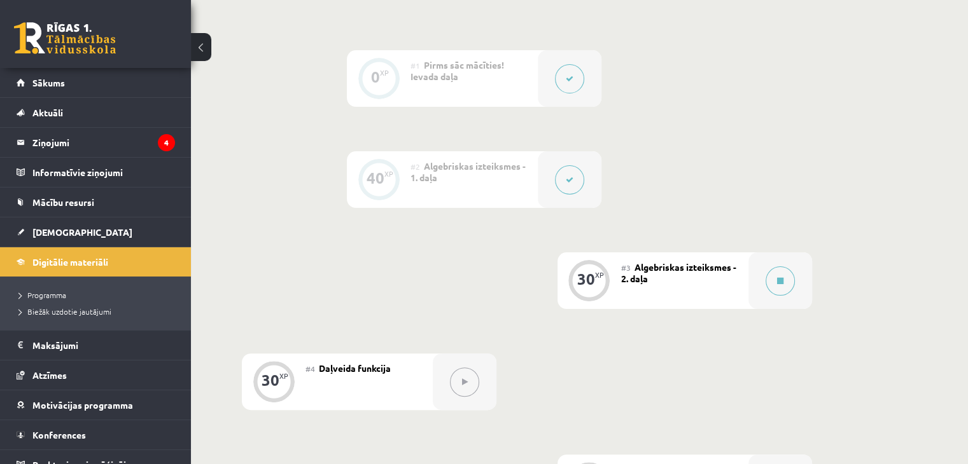
scroll to position [333, 0]
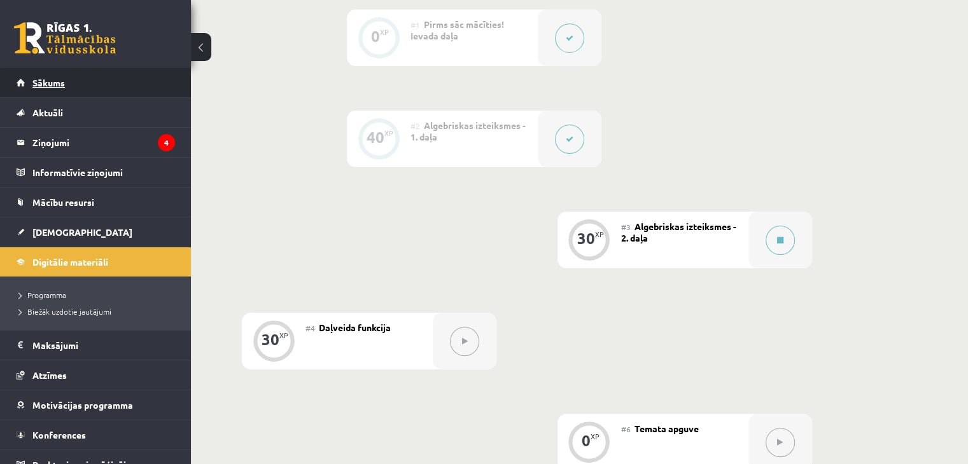
click at [89, 77] on link "Sākums" at bounding box center [96, 82] width 158 height 29
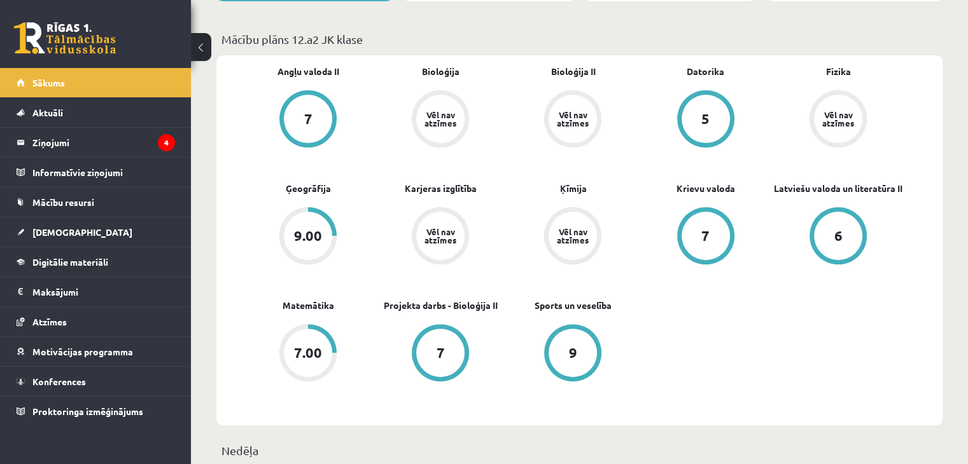
scroll to position [356, 0]
click at [461, 193] on link "Karjeras izglītība" at bounding box center [441, 188] width 72 height 13
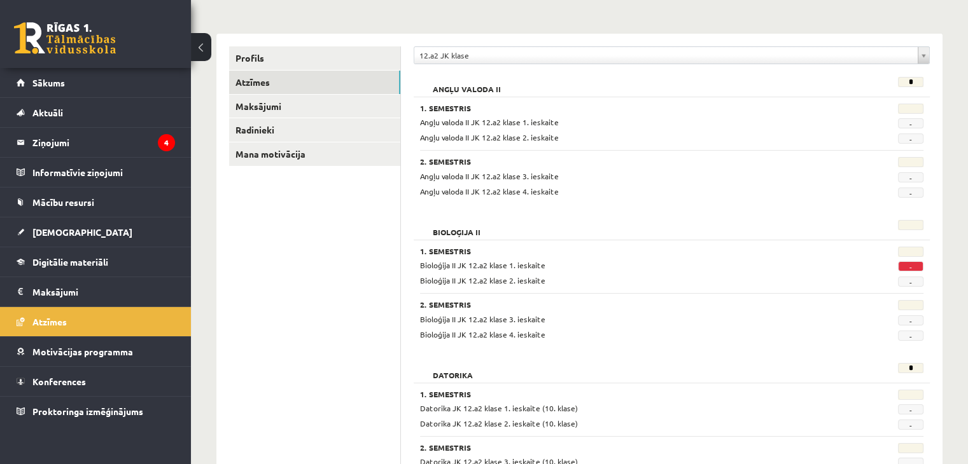
scroll to position [134, 0]
click at [906, 262] on span "-" at bounding box center [910, 265] width 25 height 10
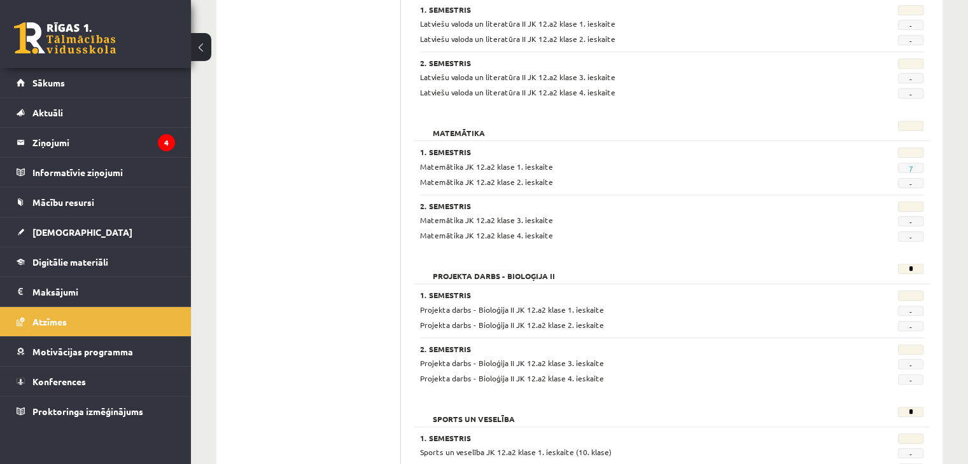
scroll to position [1204, 0]
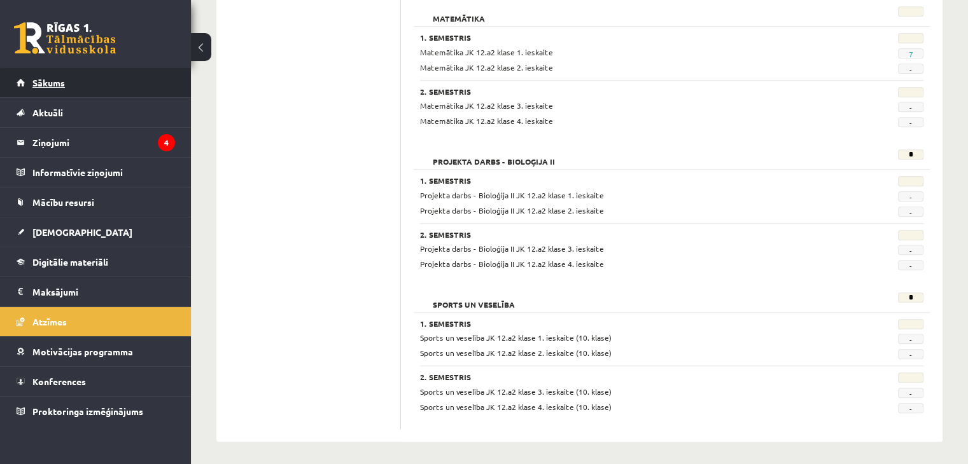
click at [102, 82] on link "Sākums" at bounding box center [96, 82] width 158 height 29
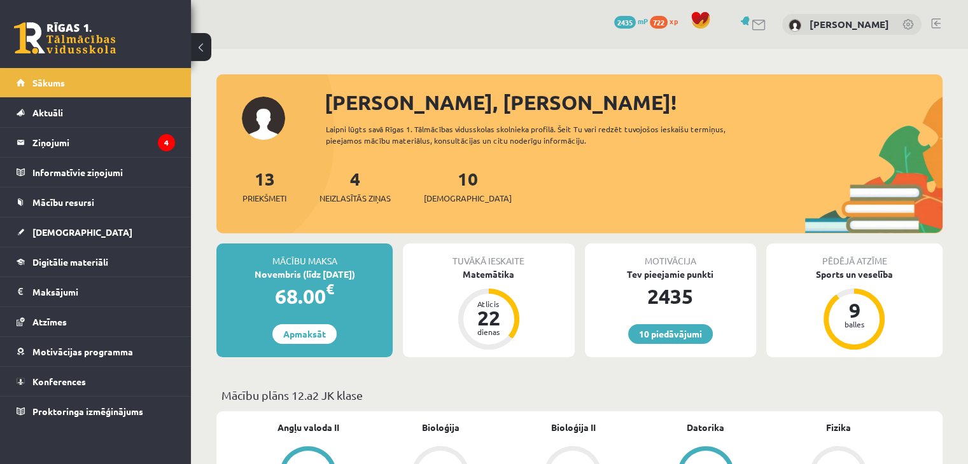
click at [619, 20] on span "2435" at bounding box center [625, 22] width 22 height 13
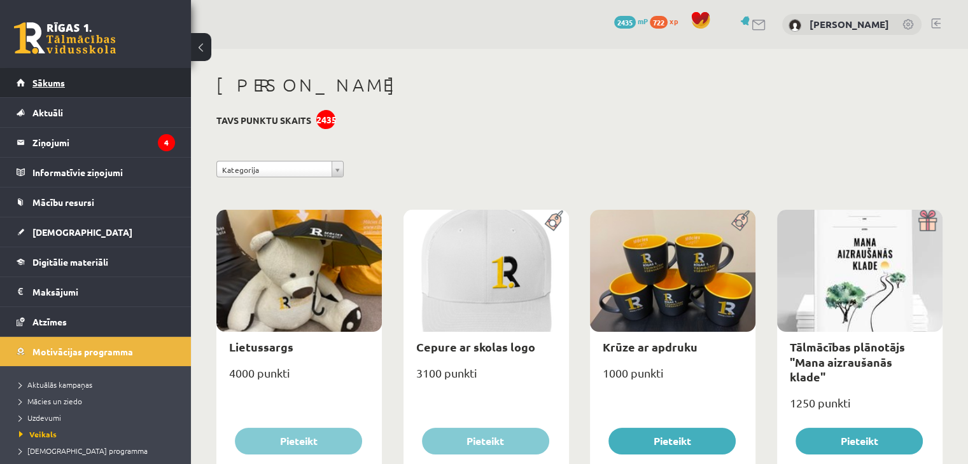
click at [115, 92] on link "Sākums" at bounding box center [96, 82] width 158 height 29
